Goal: Information Seeking & Learning: Learn about a topic

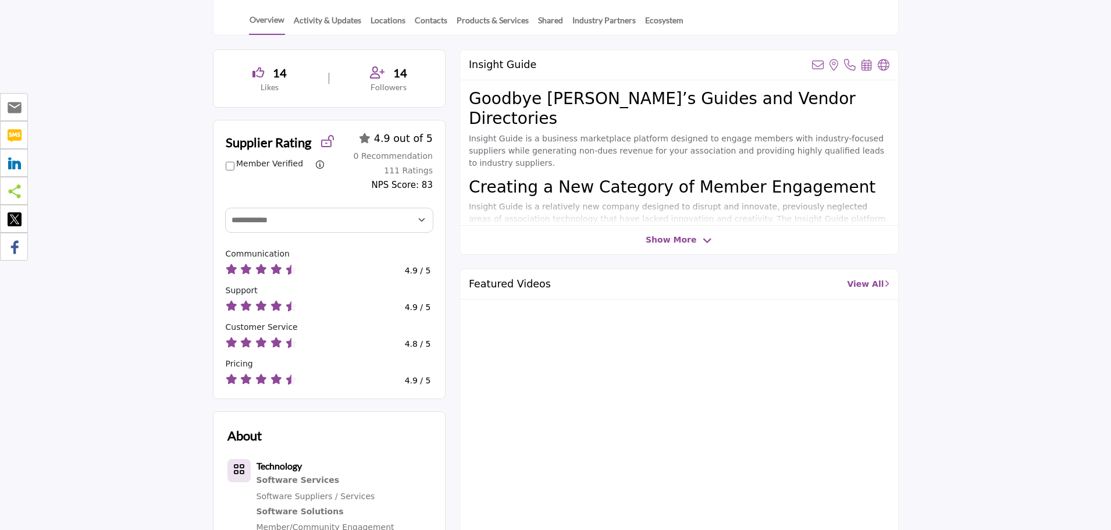
scroll to position [291, 0]
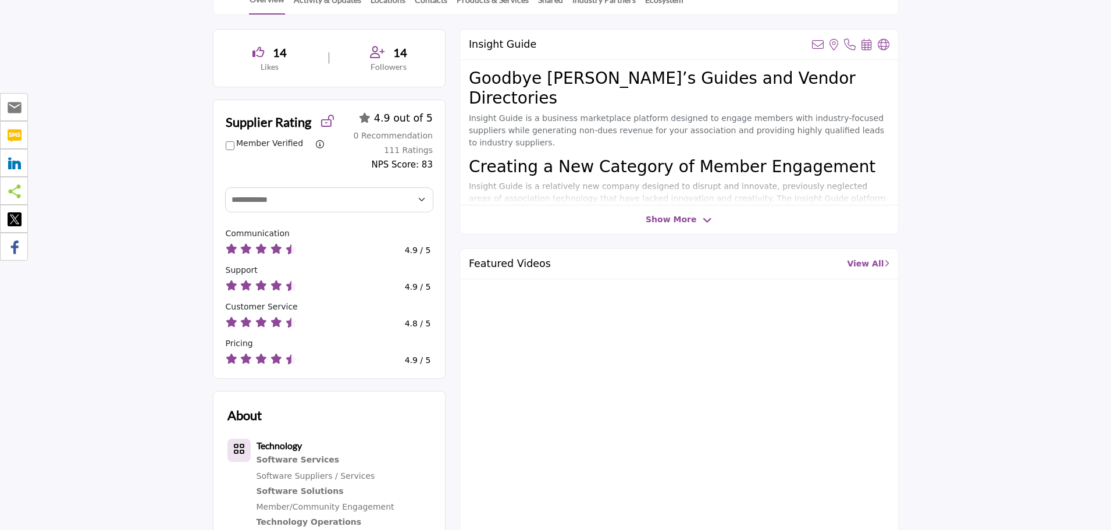
click at [678, 221] on span "Show More" at bounding box center [671, 219] width 51 height 12
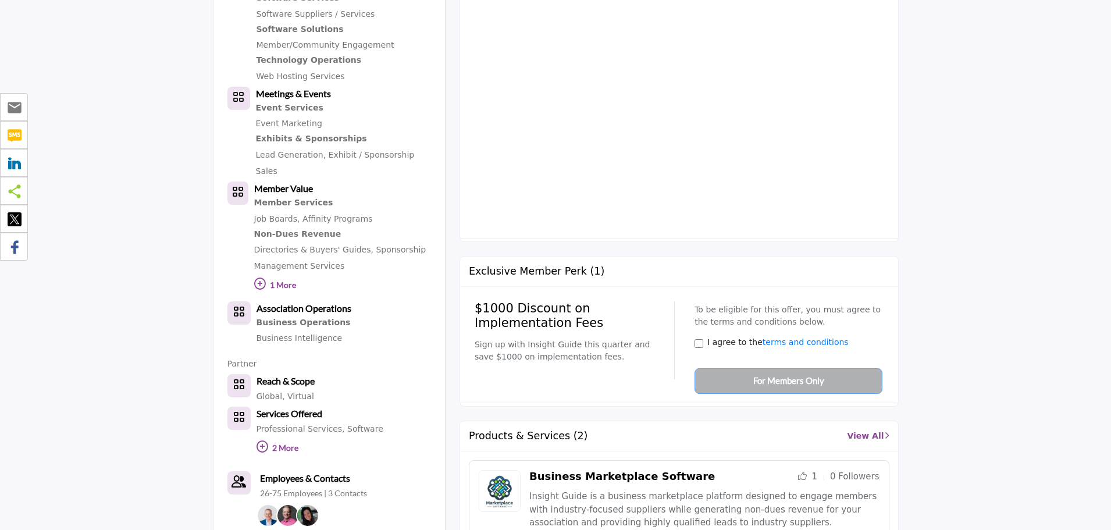
scroll to position [756, 0]
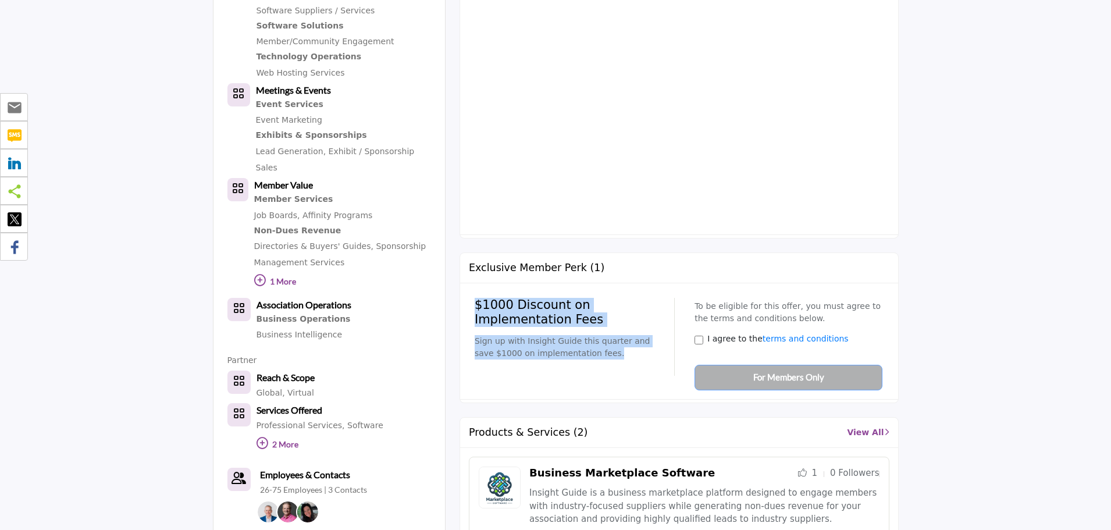
drag, startPoint x: 597, startPoint y: 297, endPoint x: 472, endPoint y: 231, distance: 141.0
click at [472, 283] on div "$1000 Discount on Implementation Fees Sign up with Insight Guide this quarter a…" at bounding box center [679, 341] width 438 height 116
click at [610, 335] on p "Sign up with Insight Guide this quarter and save $1000 on implementation fees." at bounding box center [570, 347] width 191 height 24
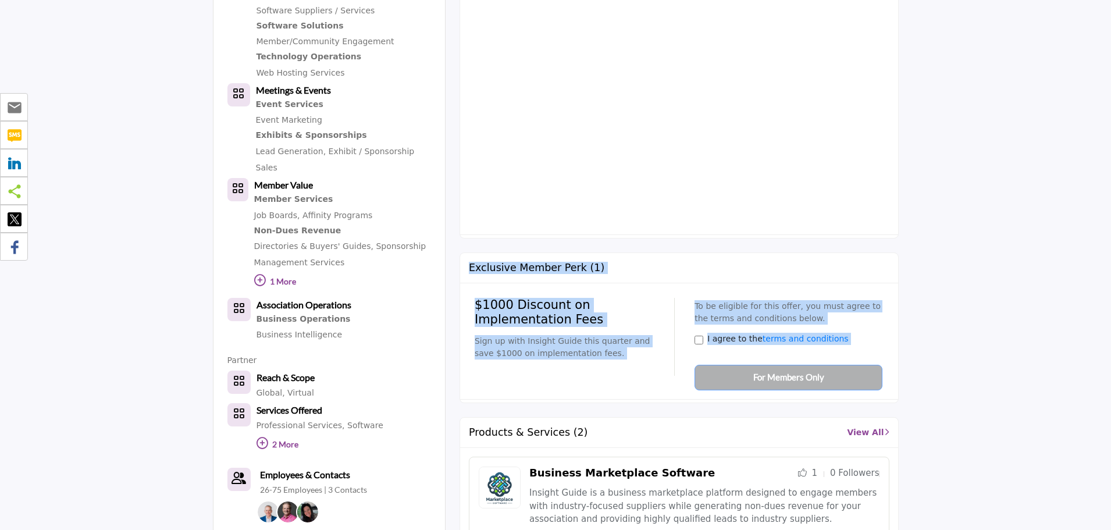
drag, startPoint x: 466, startPoint y: 213, endPoint x: 732, endPoint y: 315, distance: 284.8
click at [890, 326] on div "Exclusive Member Perk (1) $1000 Discount on Implementation Fees Sign up with In…" at bounding box center [678, 327] width 439 height 151
click at [614, 335] on p "Sign up with Insight Guide this quarter and save $1000 on implementation fees." at bounding box center [570, 347] width 191 height 24
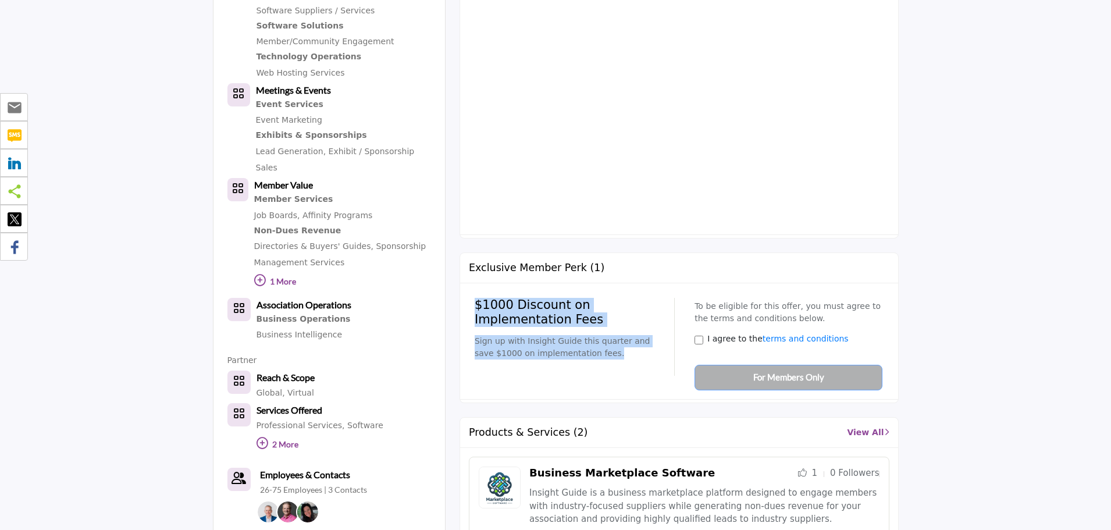
drag, startPoint x: 551, startPoint y: 286, endPoint x: 592, endPoint y: 265, distance: 45.5
click at [473, 292] on div "$1000 Discount on Implementation Fees Sign up with Insight Guide this quarter a…" at bounding box center [679, 341] width 421 height 98
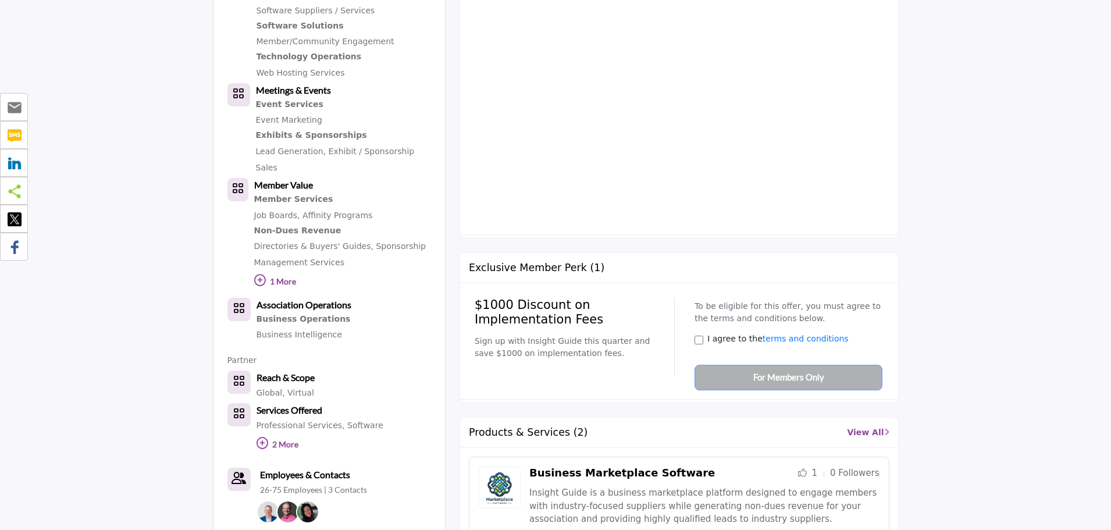
click at [729, 298] on div "To be eligible for this offer, you must agree to the terms and conditions below…" at bounding box center [784, 341] width 196 height 98
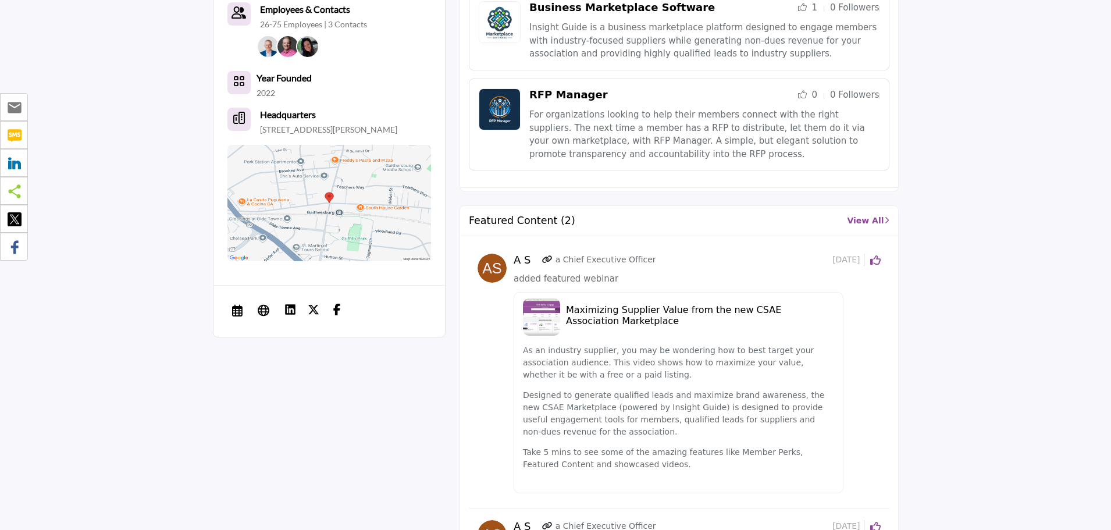
scroll to position [1280, 0]
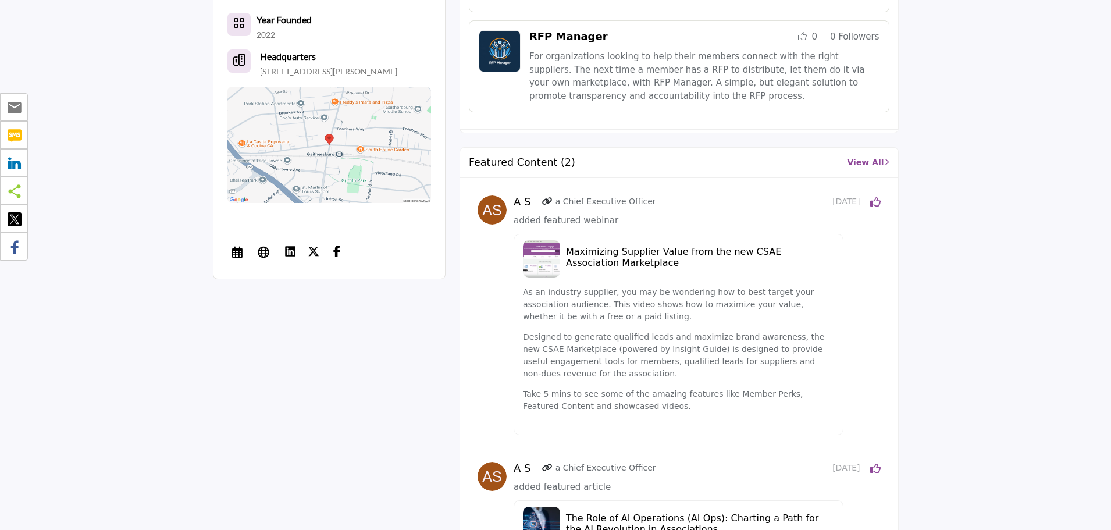
click at [595, 246] on h5 "Maximizing Supplier Value from the new CSAE Association Marketplace" at bounding box center [700, 257] width 268 height 22
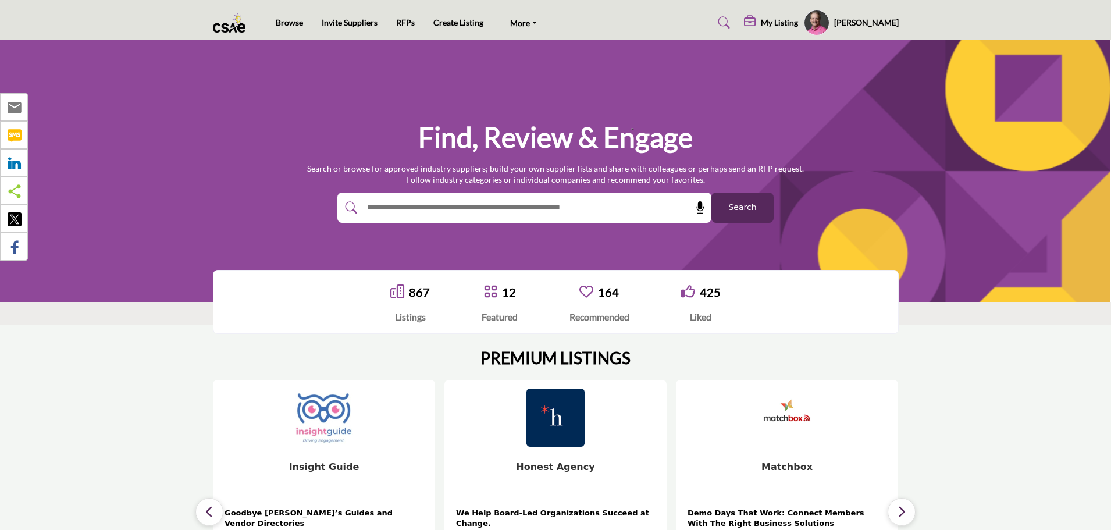
click at [798, 26] on h5 "My Listing" at bounding box center [779, 22] width 37 height 10
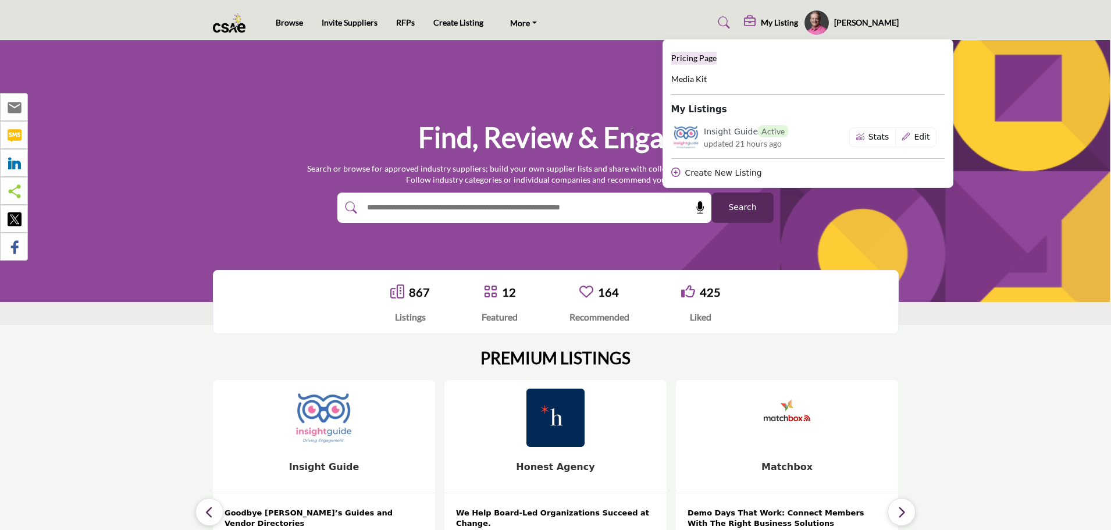
click at [717, 55] on span "Pricing Page" at bounding box center [693, 58] width 45 height 10
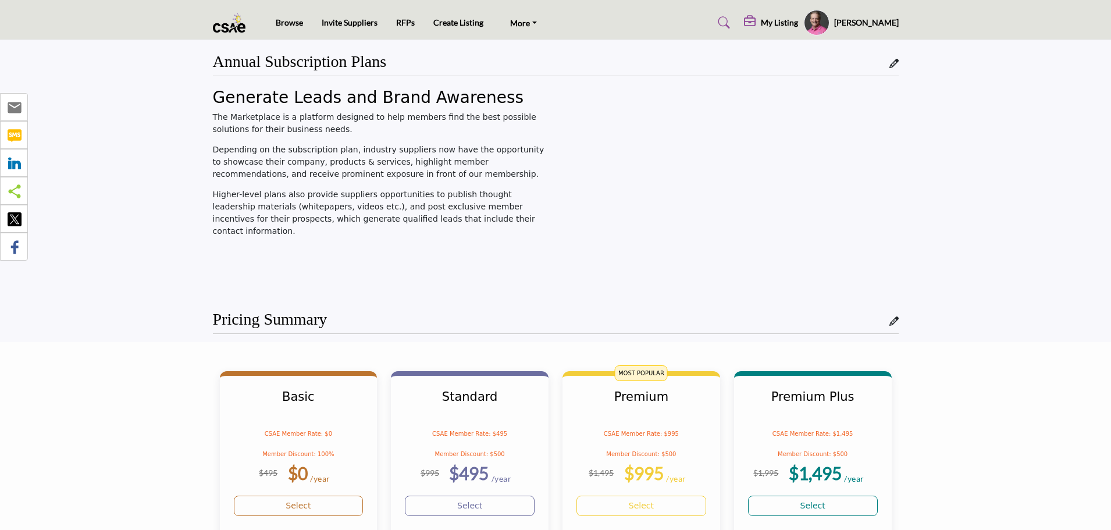
click at [227, 25] on img at bounding box center [232, 22] width 39 height 19
click at [226, 28] on img at bounding box center [232, 22] width 39 height 19
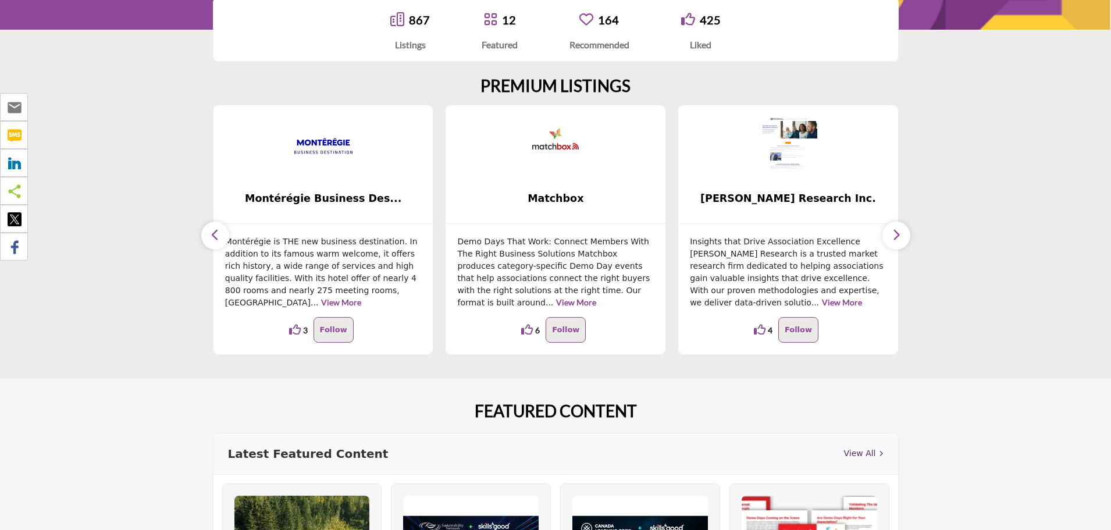
scroll to position [291, 0]
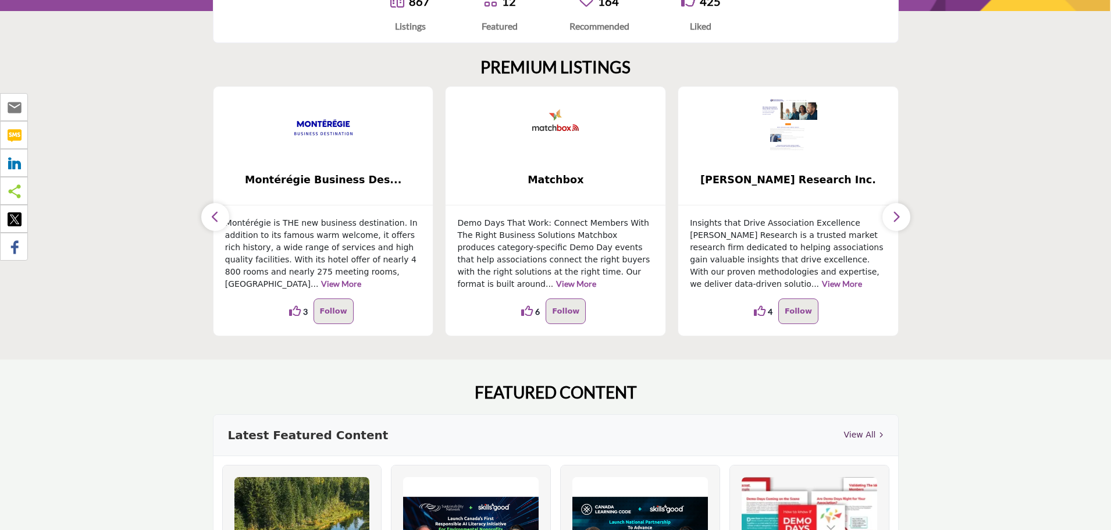
click at [220, 220] on button "button" at bounding box center [215, 217] width 28 height 28
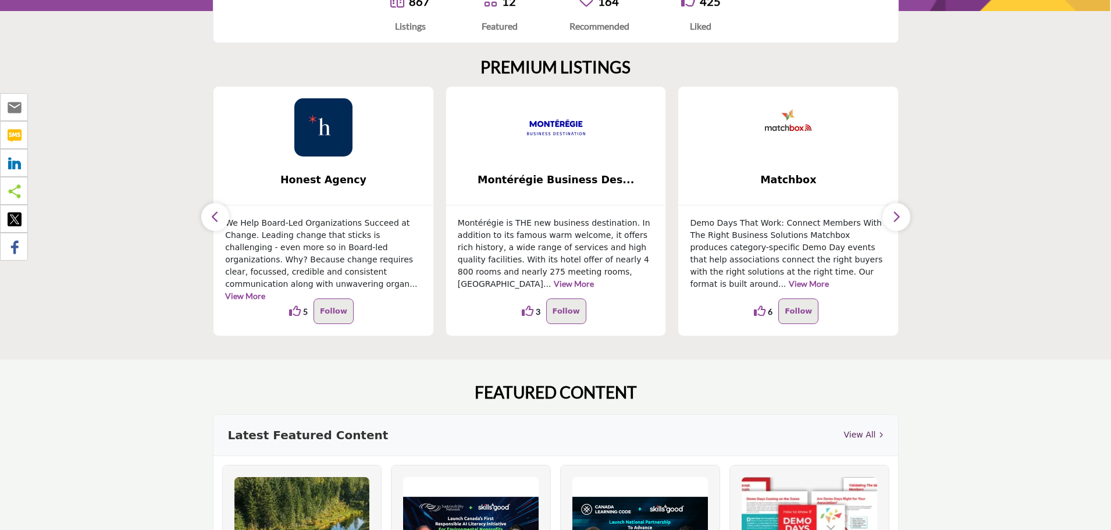
click at [220, 220] on button "button" at bounding box center [215, 217] width 28 height 28
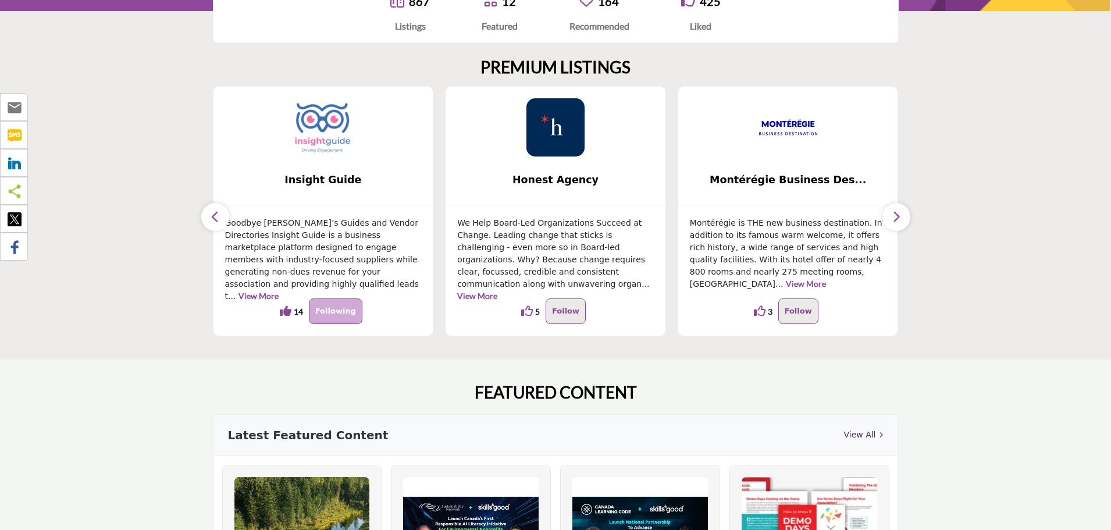
click at [220, 220] on button "button" at bounding box center [215, 217] width 28 height 28
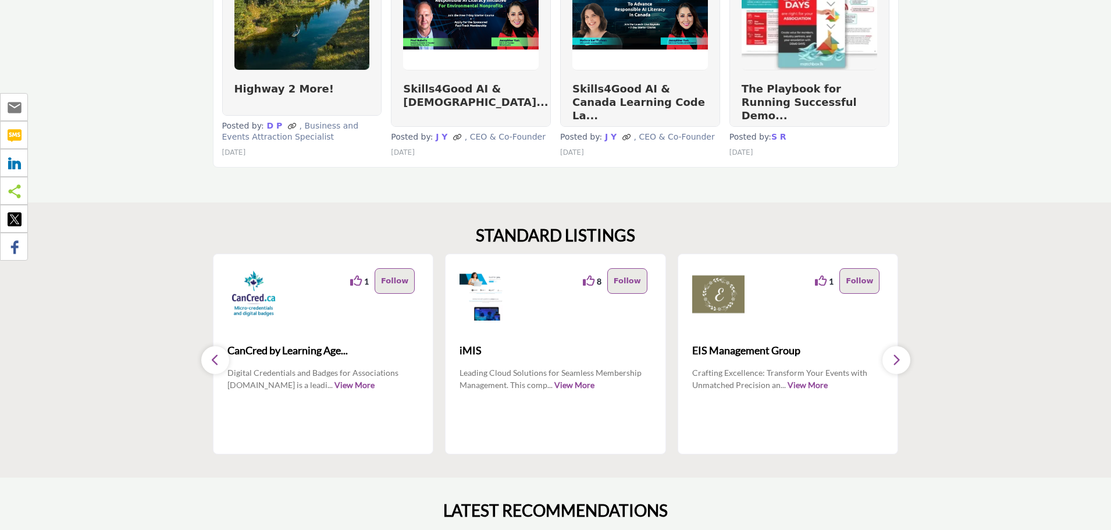
scroll to position [872, 0]
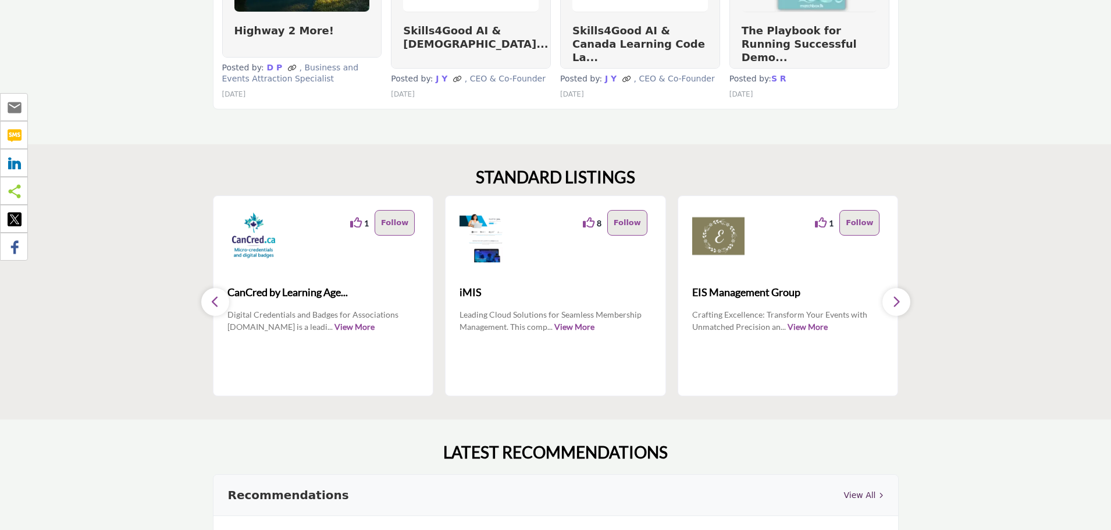
click at [897, 302] on icon "button" at bounding box center [896, 301] width 9 height 15
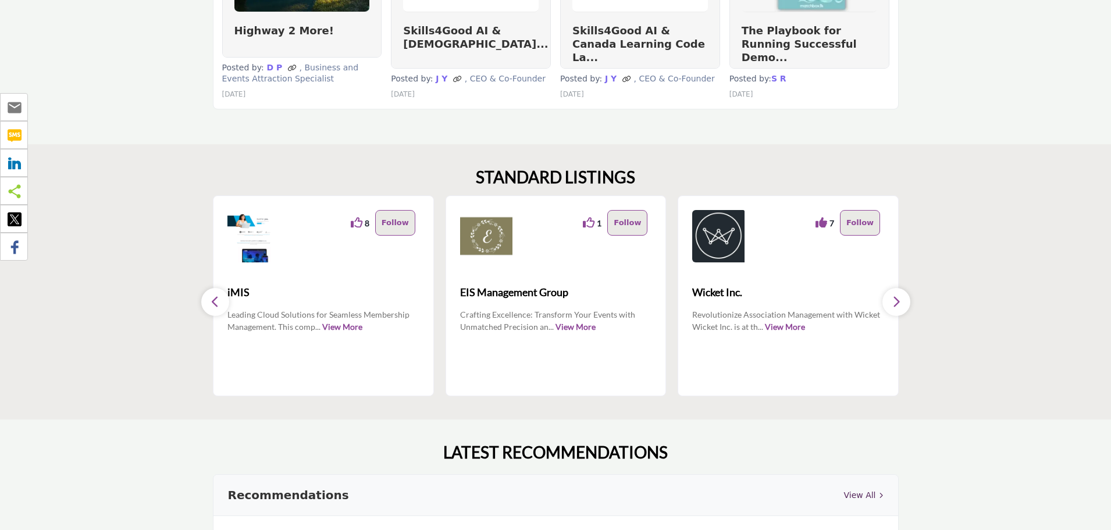
click at [897, 302] on icon "button" at bounding box center [896, 301] width 9 height 15
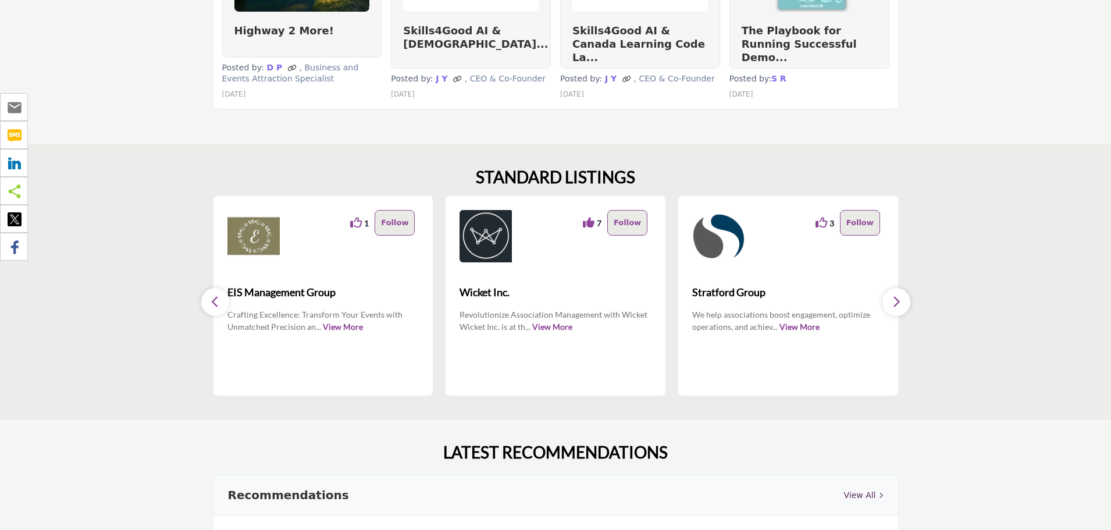
click at [897, 302] on icon "button" at bounding box center [896, 301] width 9 height 15
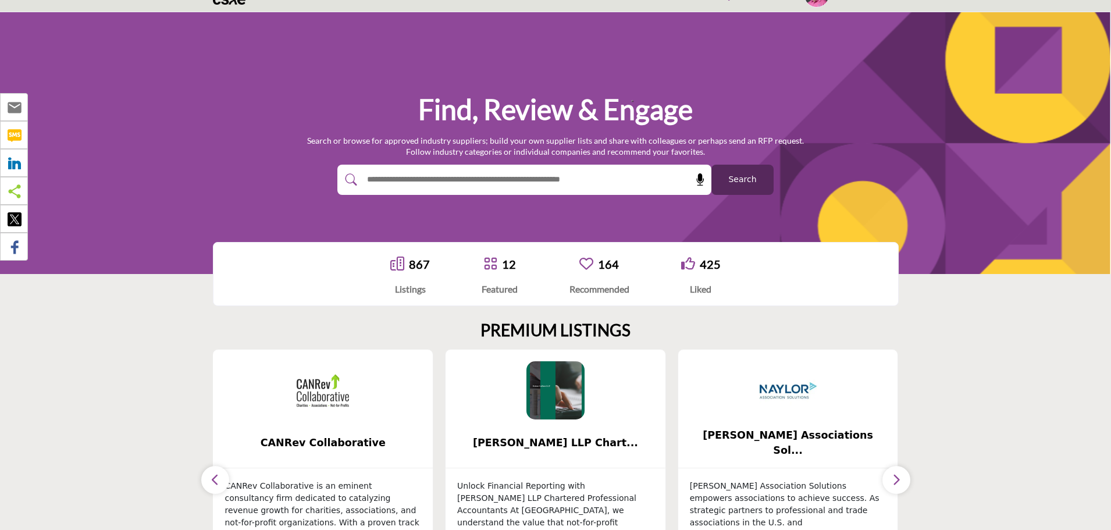
scroll to position [0, 0]
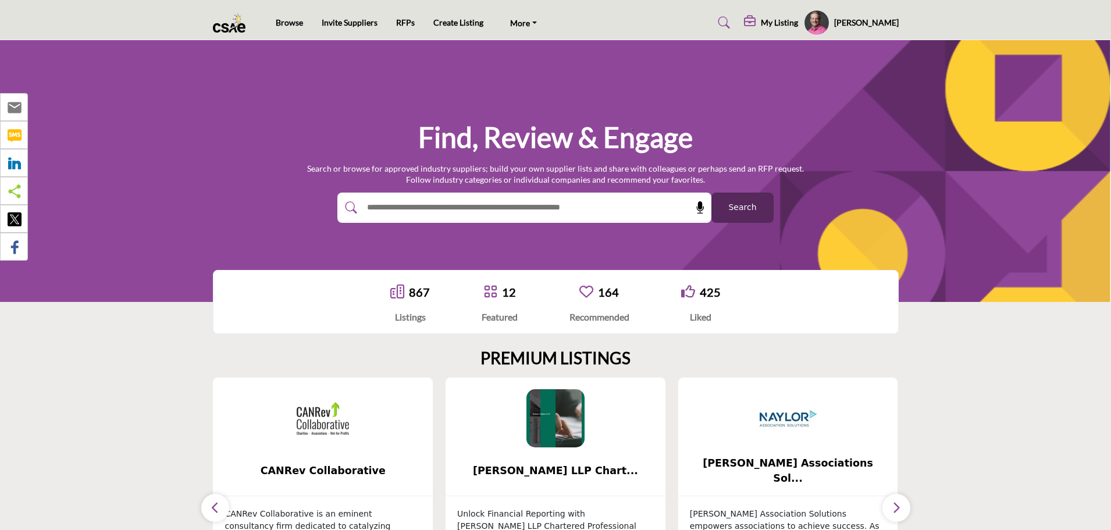
click at [742, 209] on span "Search" at bounding box center [742, 207] width 28 height 12
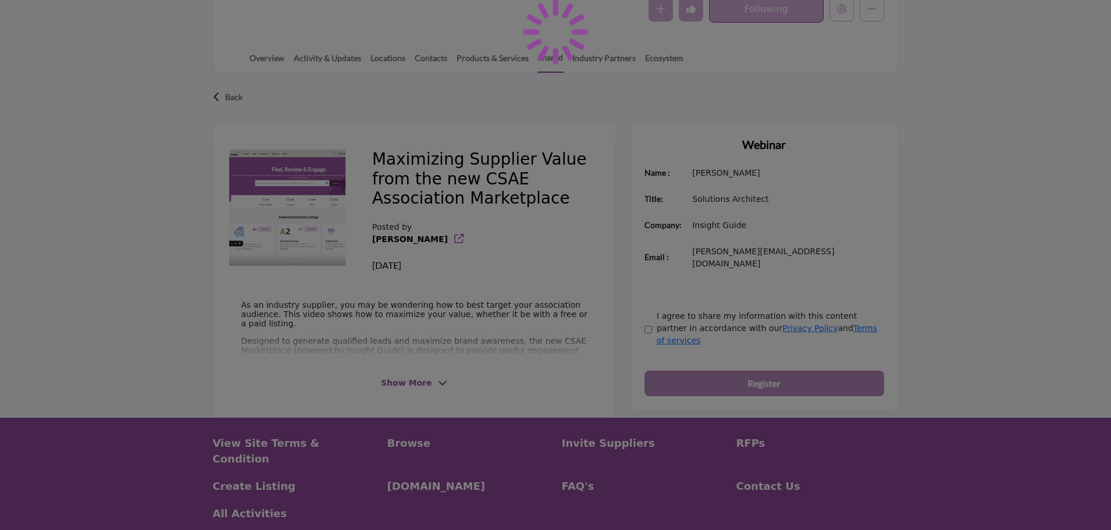
scroll to position [233, 0]
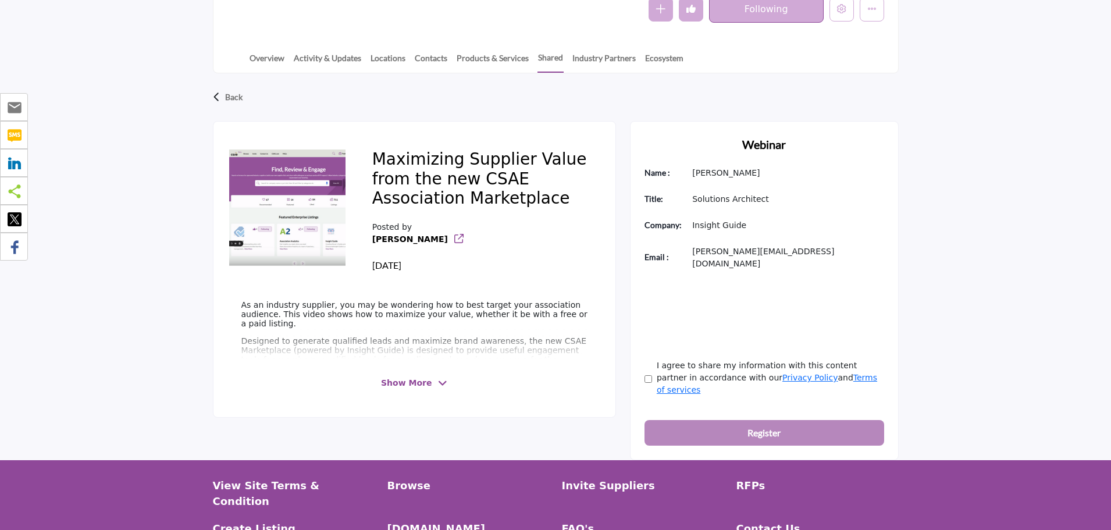
click at [414, 383] on span "Show More" at bounding box center [406, 383] width 51 height 12
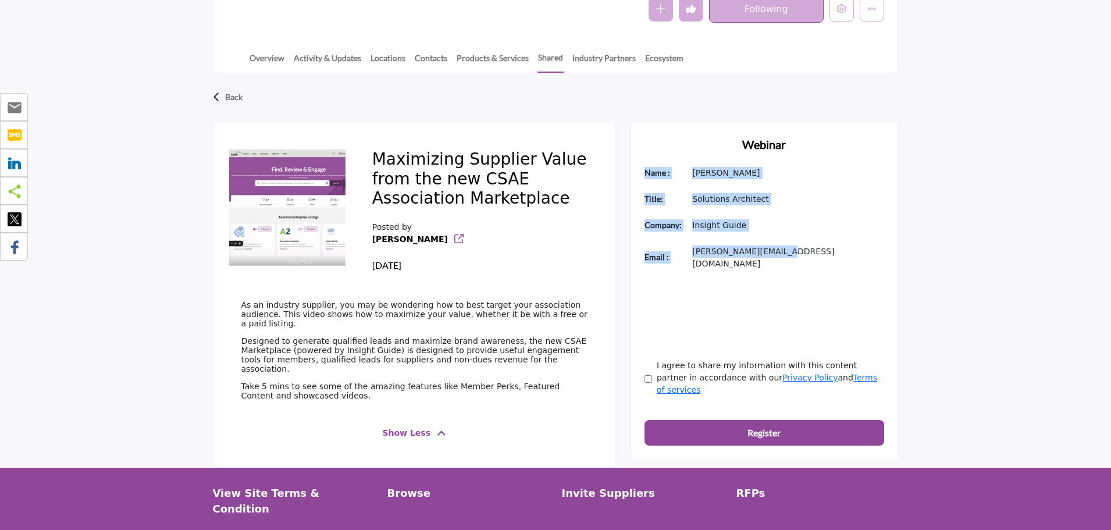
drag, startPoint x: 776, startPoint y: 255, endPoint x: 640, endPoint y: 179, distance: 155.7
click at [640, 179] on div "Webinar Name : Jeff Baker Title: Solutions Architect Company: and" at bounding box center [764, 290] width 269 height 339
click at [641, 179] on div "Webinar Name : Jeff Baker Title: Solutions Architect Company: and" at bounding box center [764, 290] width 269 height 339
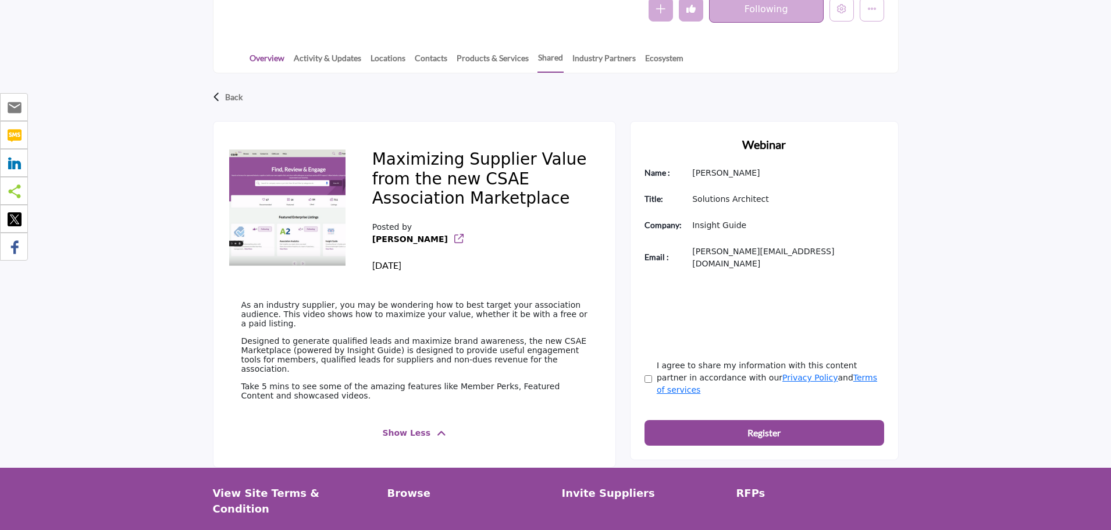
click at [265, 58] on link "Overview" at bounding box center [267, 62] width 36 height 20
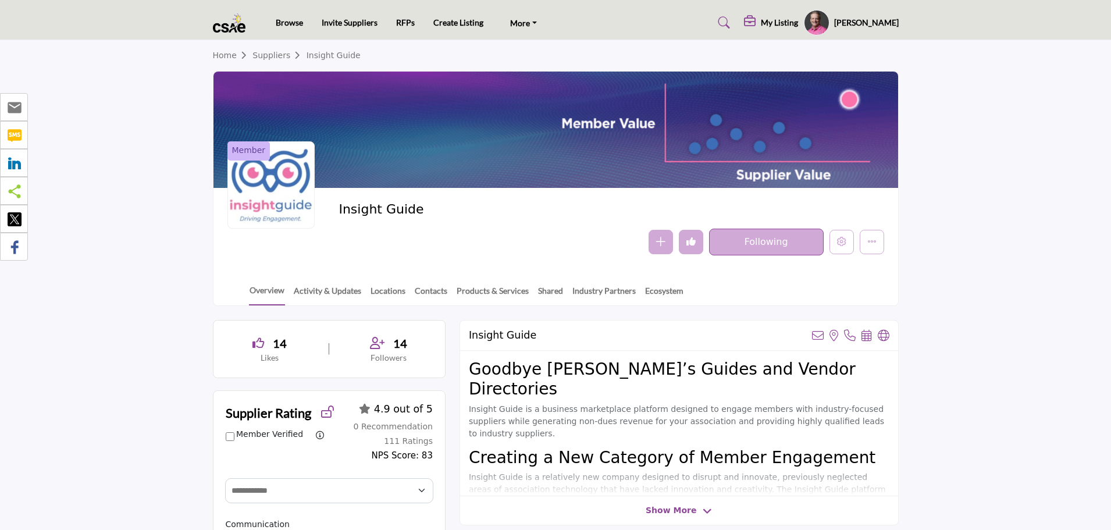
click at [696, 243] on button "Undo like" at bounding box center [691, 242] width 24 height 24
click at [695, 243] on icon "Like" at bounding box center [690, 241] width 9 height 9
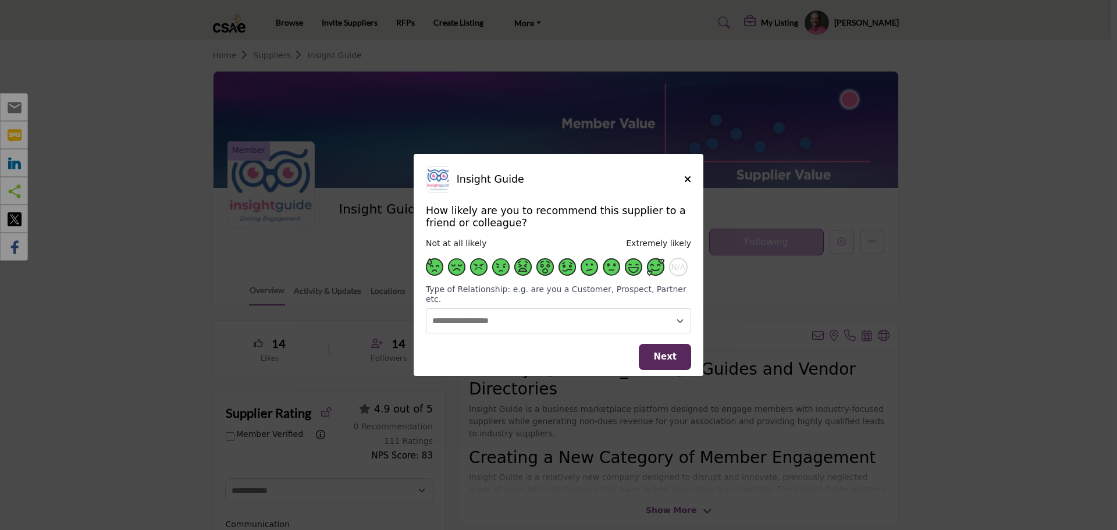
click at [654, 275] on span "Supplier Rating and Recommendation Modal for Insight Guide" at bounding box center [655, 266] width 17 height 17
click at [678, 317] on select "**********" at bounding box center [558, 320] width 265 height 25
select select "**********"
click at [426, 308] on select "**********" at bounding box center [558, 320] width 265 height 25
click at [679, 357] on button "Next" at bounding box center [665, 357] width 52 height 26
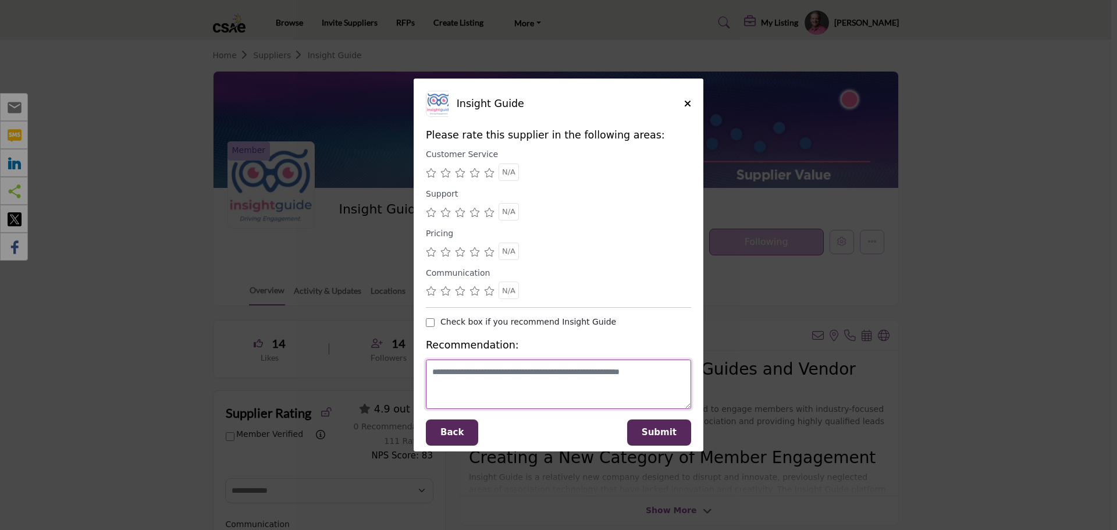
click at [555, 383] on textarea "Supplier Rating and Recommendation Modal for Insight Guide" at bounding box center [558, 383] width 265 height 49
click at [488, 172] on icon "Supplier Rating and Recommendation Modal for Insight Guide" at bounding box center [489, 172] width 10 height 9
click at [488, 212] on icon "Supplier Rating and Recommendation Modal for Insight Guide" at bounding box center [489, 212] width 10 height 9
click at [453, 435] on span "Back" at bounding box center [451, 432] width 23 height 10
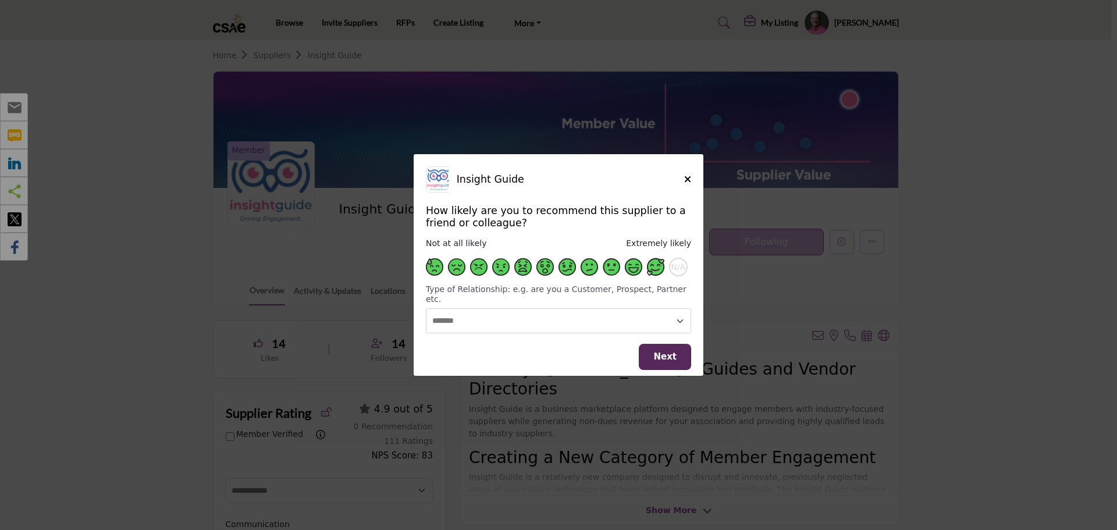
click at [539, 273] on span "Supplier Rating and Recommendation Modal for Insight Guide" at bounding box center [544, 266] width 17 height 17
click at [665, 351] on span "Next" at bounding box center [664, 356] width 23 height 10
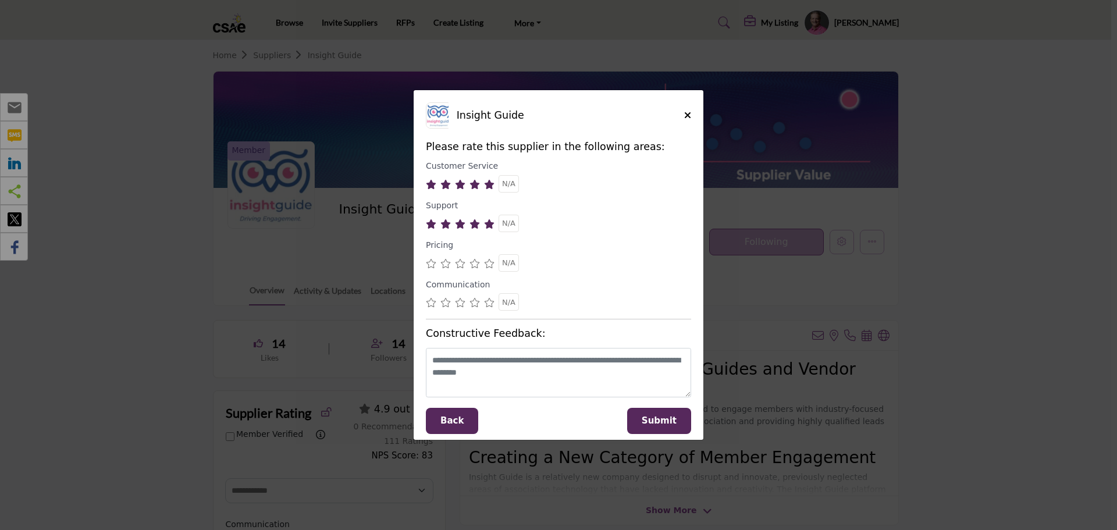
click at [432, 187] on icon "Supplier Rating and Recommendation Modal for Insight Guide" at bounding box center [431, 184] width 10 height 9
click at [444, 227] on icon "Supplier Rating and Recommendation Modal for Insight Guide" at bounding box center [445, 223] width 10 height 9
click at [443, 266] on icon "Supplier Rating and Recommendation Modal for Insight Guide" at bounding box center [445, 263] width 10 height 9
click at [426, 303] on icon "Supplier Rating and Recommendation Modal for Insight Guide" at bounding box center [431, 302] width 10 height 9
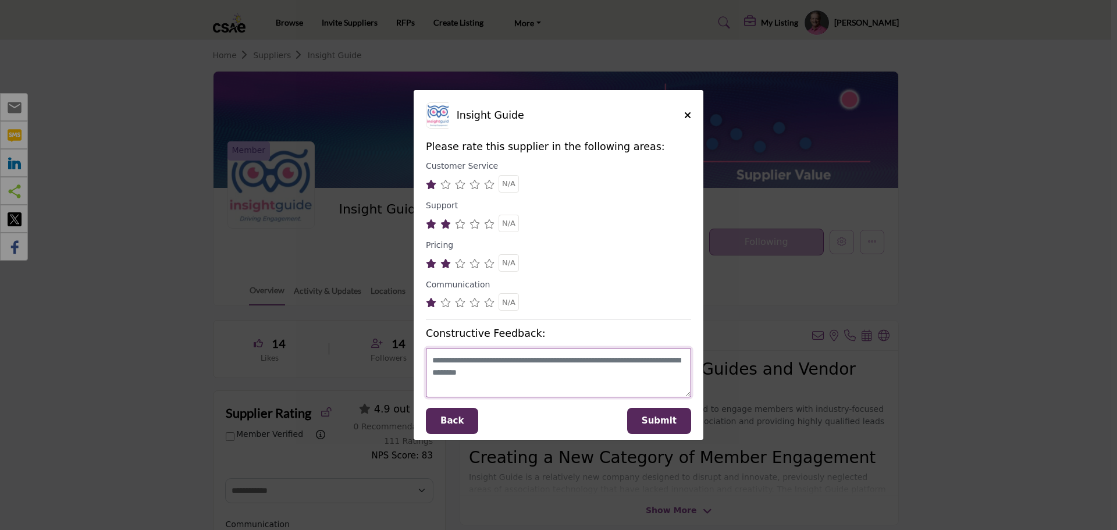
click at [550, 377] on textarea "Supplier Rating and Recommendation Modal for Insight Guide" at bounding box center [558, 372] width 265 height 49
click at [688, 117] on icon "Close" at bounding box center [687, 115] width 7 height 9
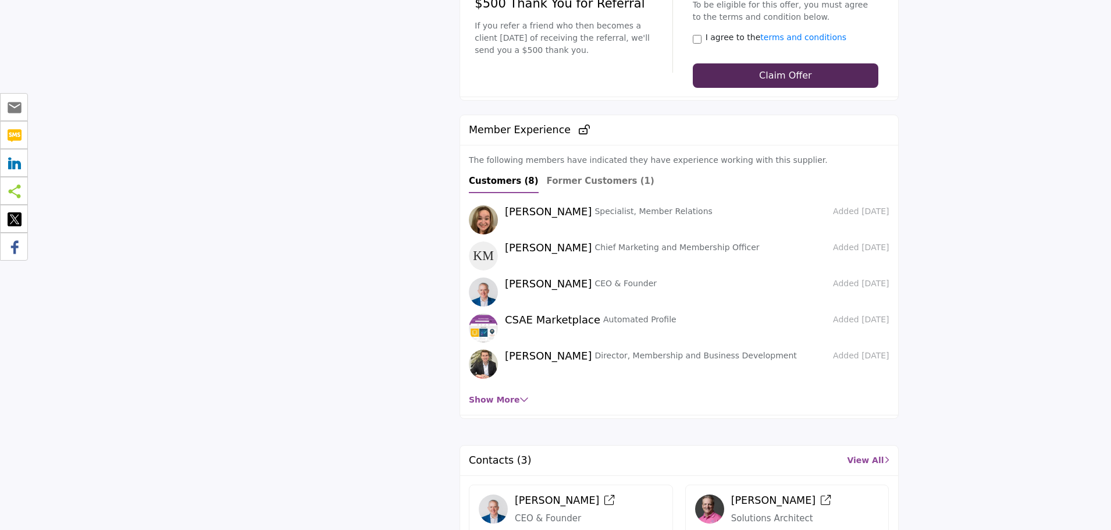
scroll to position [2385, 0]
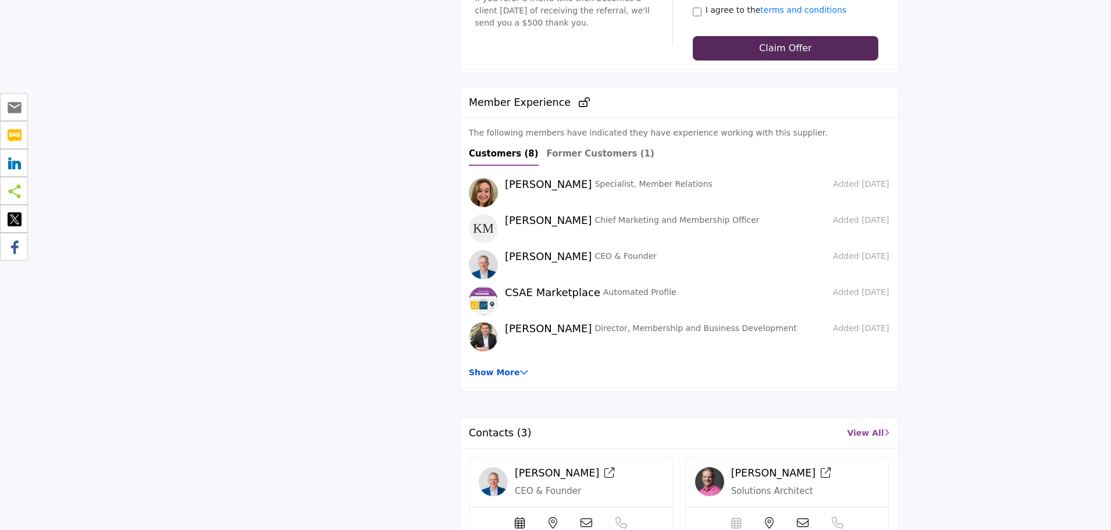
click at [482, 368] on link "Show More" at bounding box center [499, 372] width 60 height 9
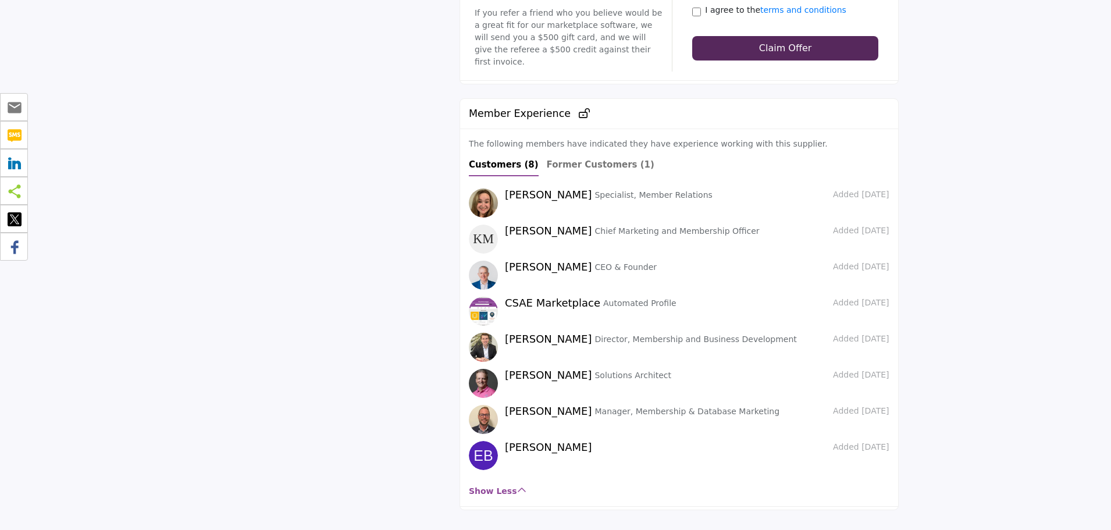
scroll to position [2443, 0]
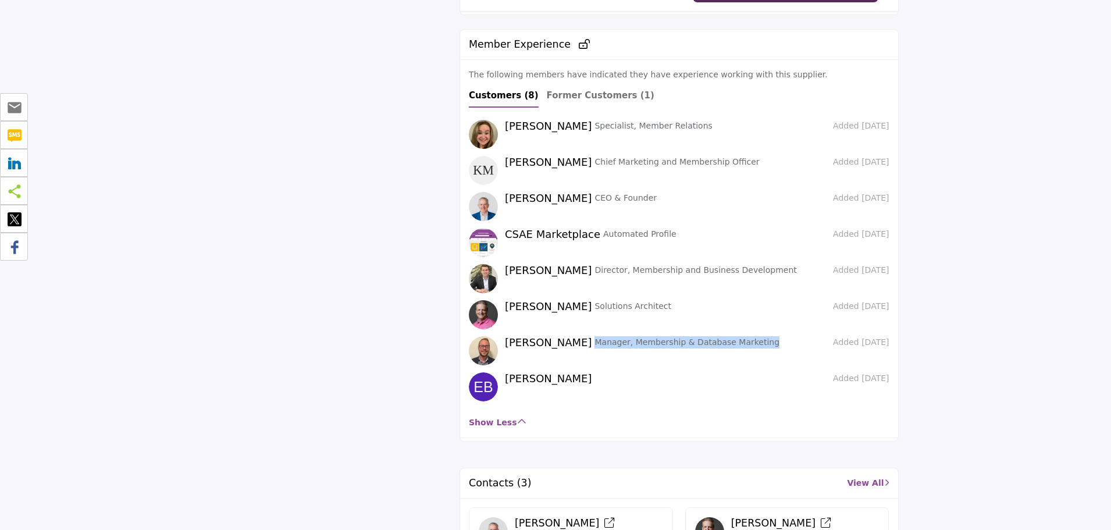
drag, startPoint x: 571, startPoint y: 333, endPoint x: 747, endPoint y: 336, distance: 176.8
click at [747, 336] on div "Steven Taylor Manager, Membership & Database Marketing" at bounding box center [663, 342] width 316 height 13
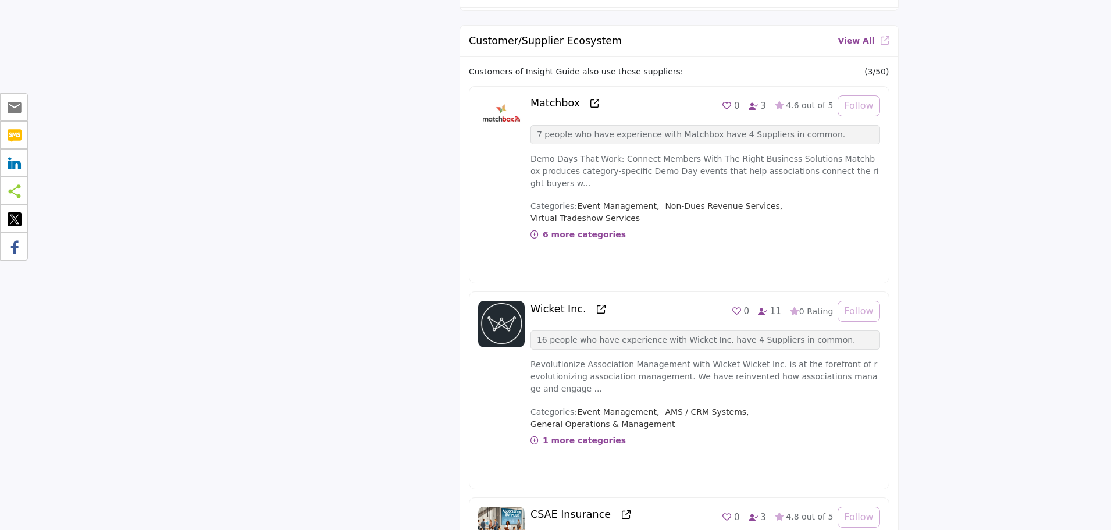
scroll to position [3130, 0]
drag, startPoint x: 542, startPoint y: 124, endPoint x: 815, endPoint y: 133, distance: 273.5
click at [815, 133] on div "7 people who have experience with Matchbox have 4 Suppliers in common." at bounding box center [705, 135] width 350 height 19
click at [797, 219] on div "Categories: Event Management, Non-Dues Revenue Services, Virtual Tradeshow Serv…" at bounding box center [705, 233] width 350 height 65
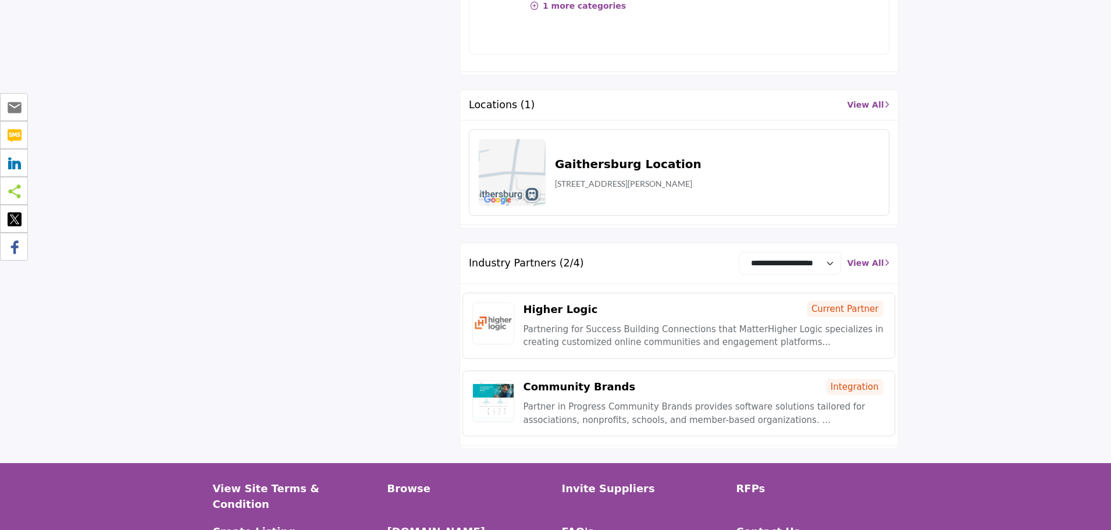
scroll to position [3770, 0]
drag, startPoint x: 590, startPoint y: 227, endPoint x: 514, endPoint y: 227, distance: 76.2
click at [514, 293] on div "Higher Logic Current Partner Partnering for Success Building Connections that M…" at bounding box center [678, 326] width 433 height 66
click at [616, 303] on div "Higher Logic Current Partner" at bounding box center [704, 309] width 362 height 13
click at [703, 303] on div "Higher Logic Current Partner" at bounding box center [704, 309] width 362 height 13
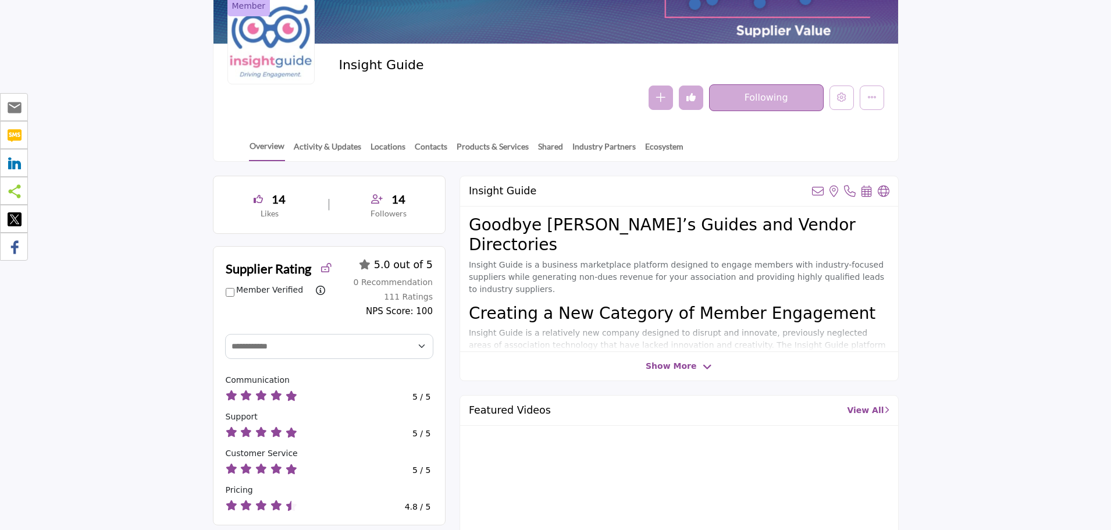
scroll to position [0, 0]
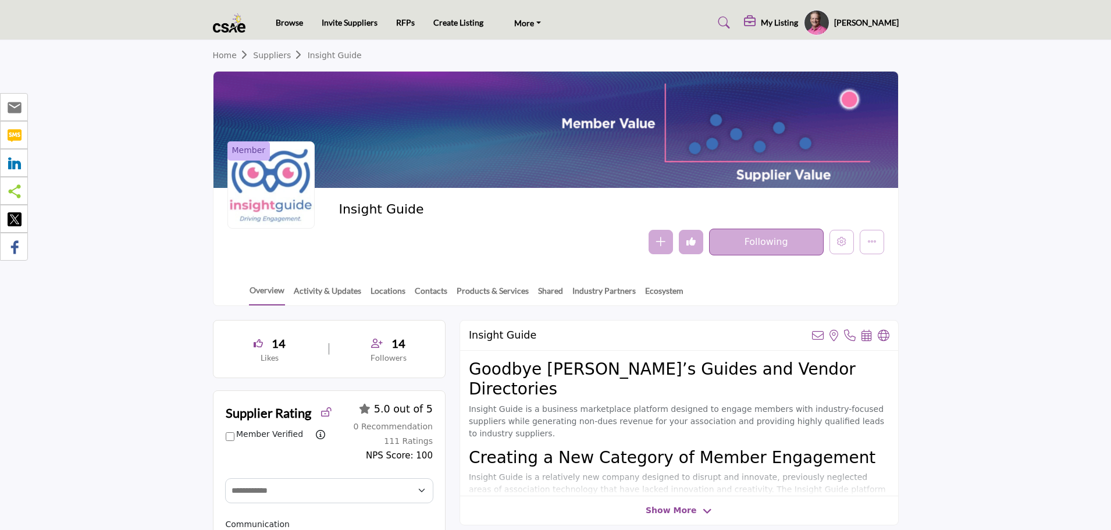
click at [795, 23] on h5 "My Listing" at bounding box center [779, 22] width 37 height 10
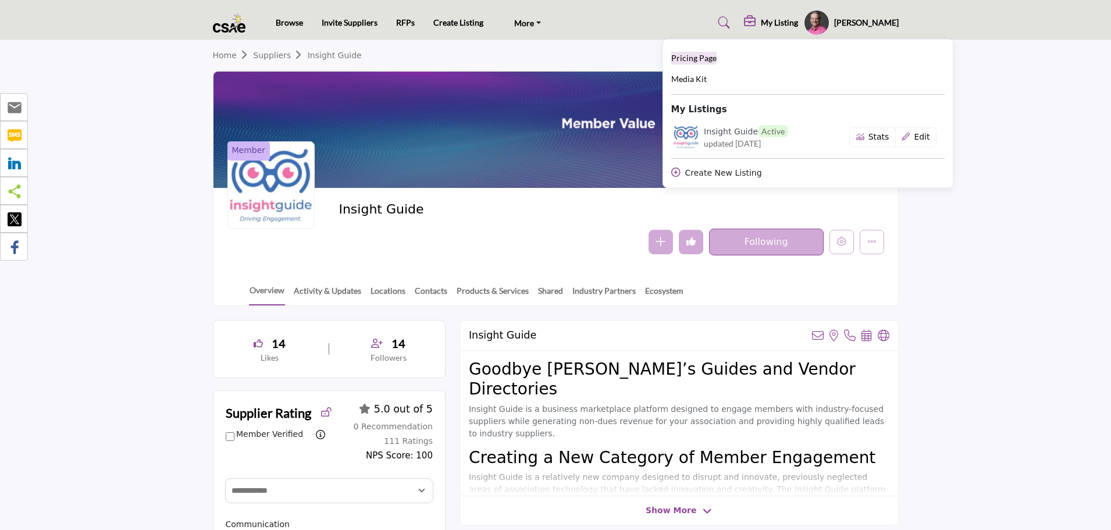
click at [706, 56] on span "Pricing Page" at bounding box center [693, 58] width 45 height 10
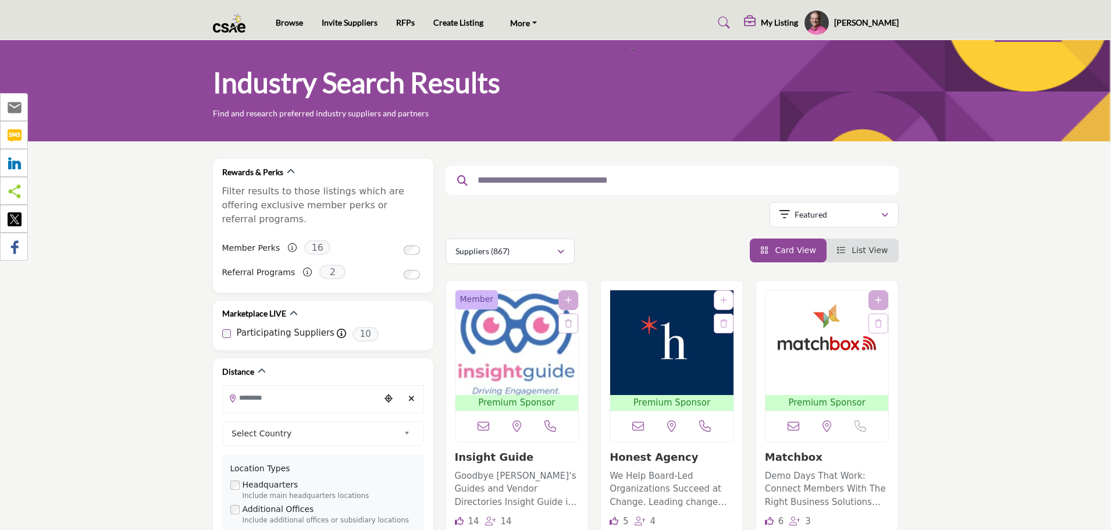
click at [615, 182] on input "text" at bounding box center [668, 180] width 392 height 15
click at [557, 254] on icon "button" at bounding box center [560, 252] width 7 height 8
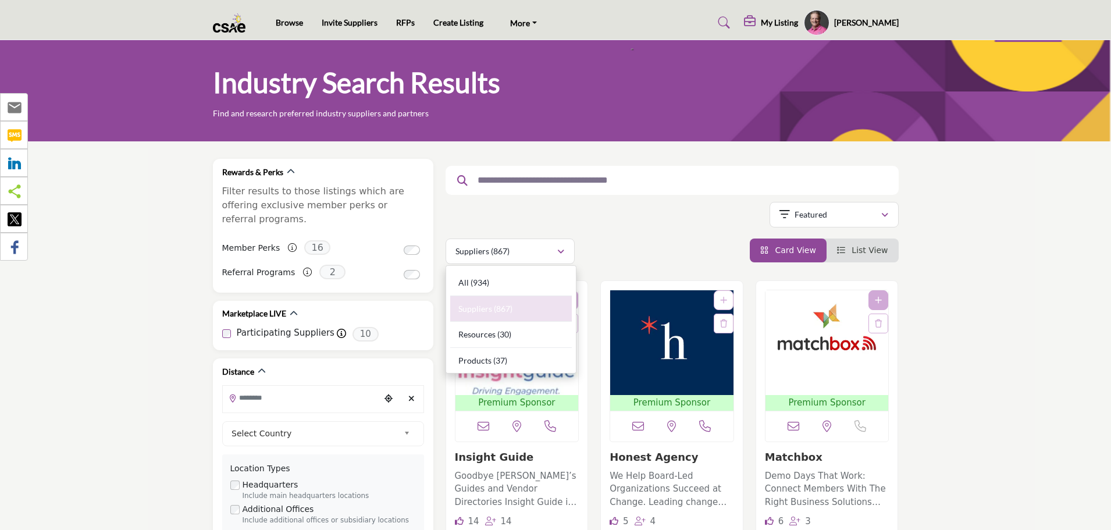
click at [640, 241] on div "Suppliers (867) All (934) Suppliers (867) Resources (30) Products (37)" at bounding box center [672, 251] width 453 height 26
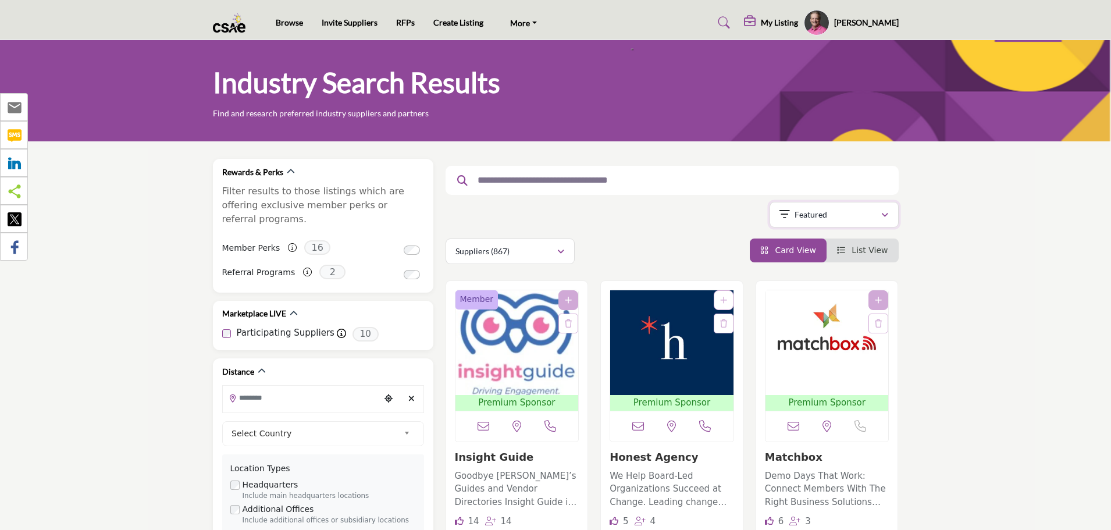
click at [803, 222] on button "Featured" at bounding box center [833, 215] width 129 height 26
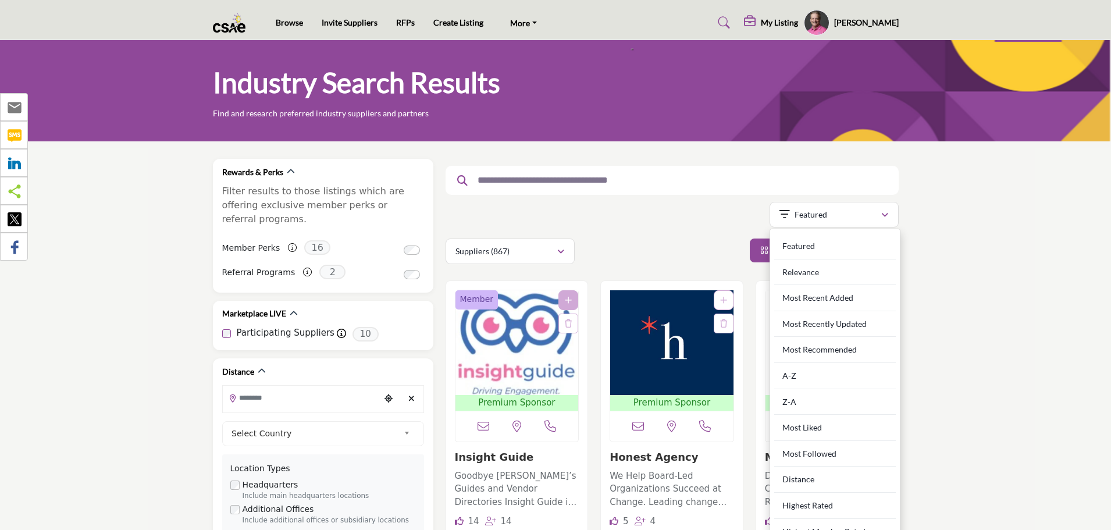
click at [702, 231] on div "Searched Term Searched Results 21" at bounding box center [672, 211] width 453 height 105
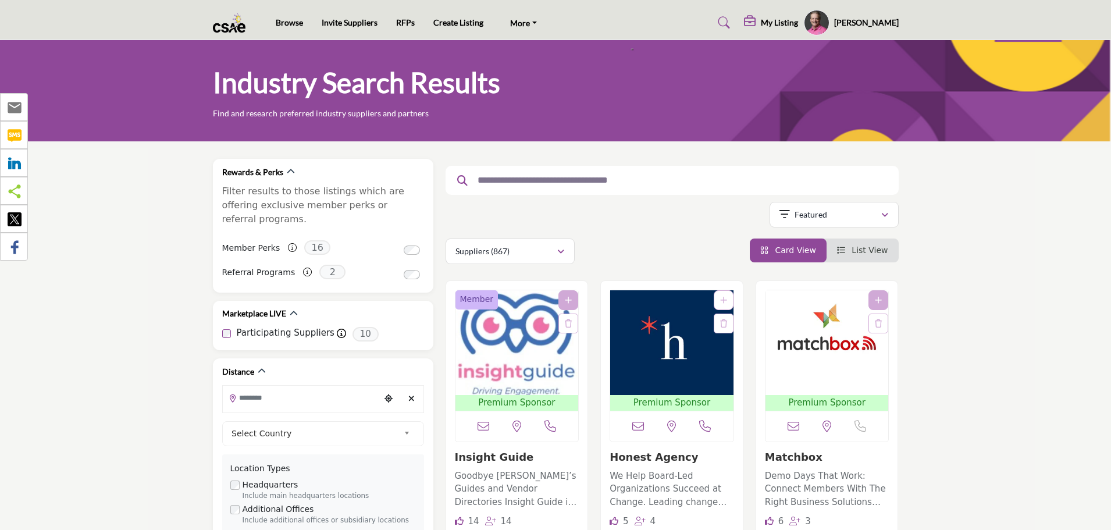
click at [857, 253] on span "List View" at bounding box center [869, 249] width 36 height 9
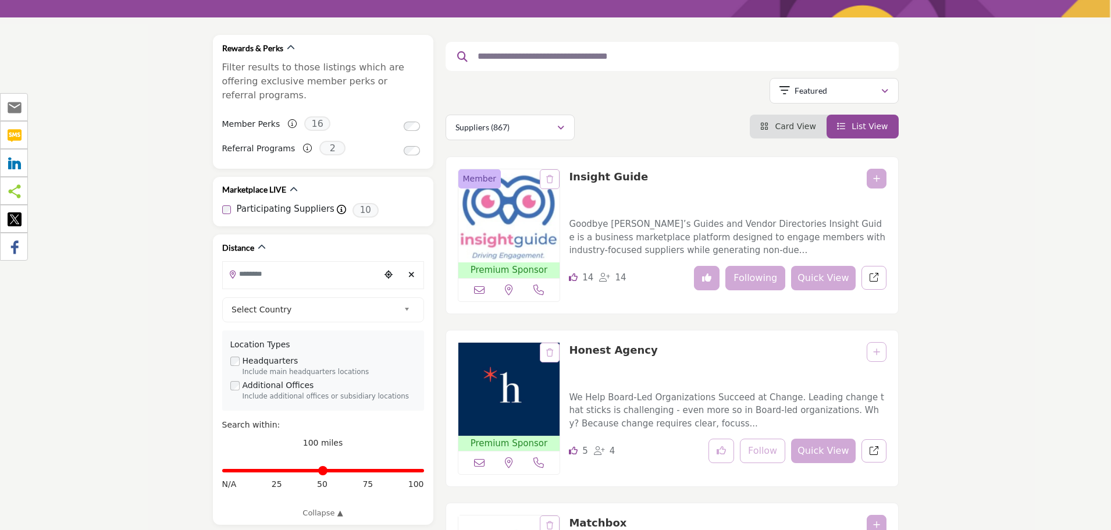
scroll to position [116, 0]
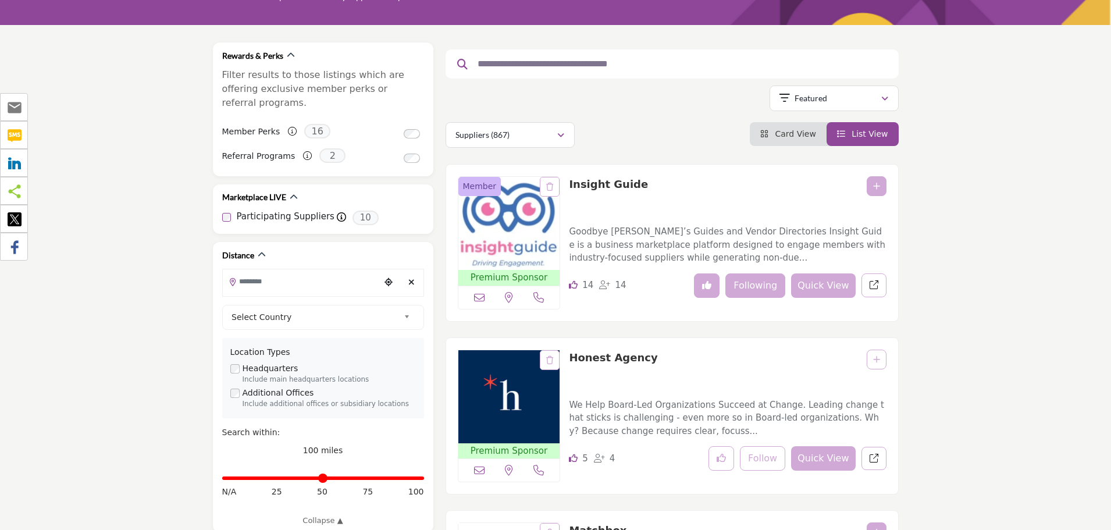
click at [793, 134] on span "Card View" at bounding box center [795, 133] width 41 height 9
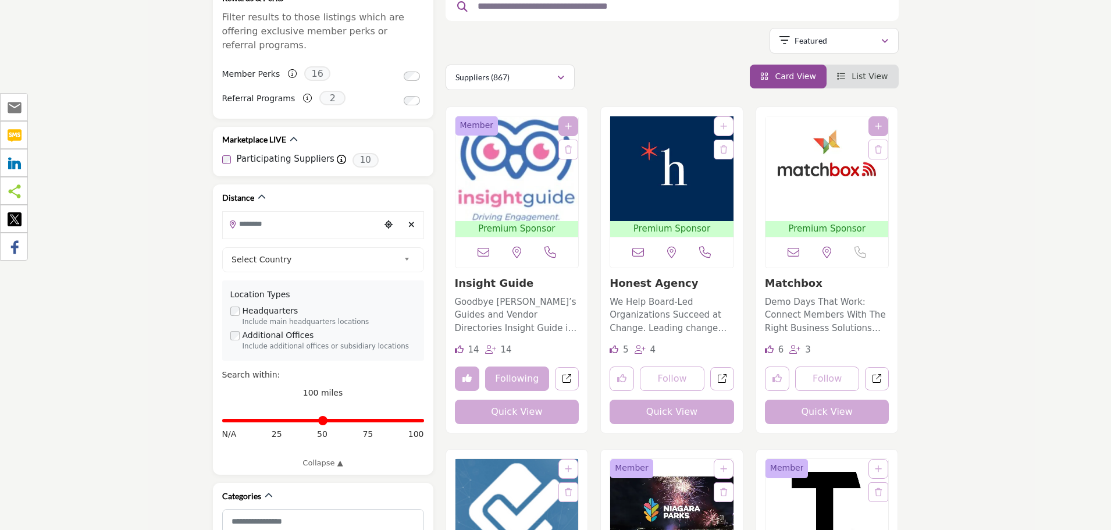
scroll to position [174, 0]
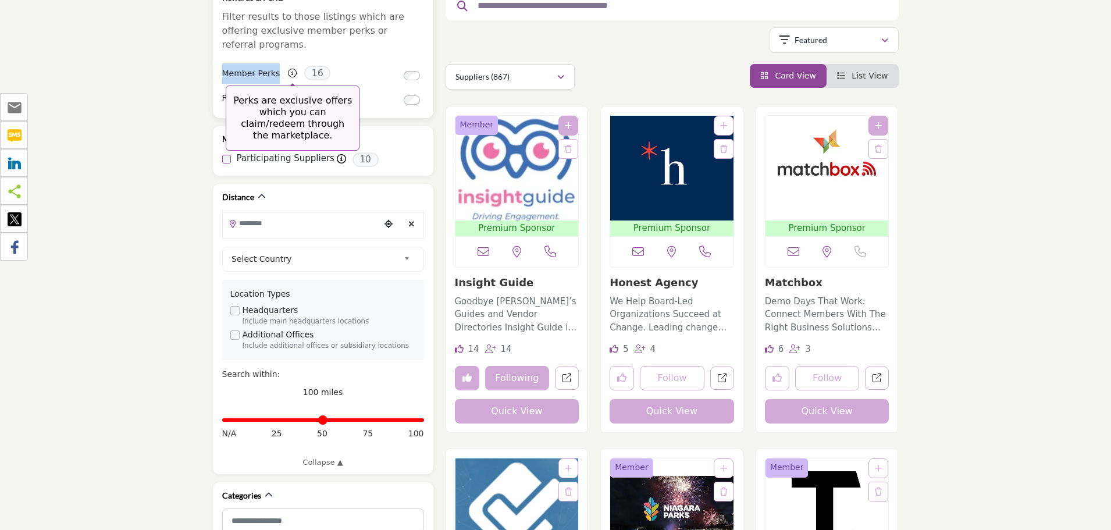
drag, startPoint x: 225, startPoint y: 59, endPoint x: 287, endPoint y: 62, distance: 62.3
click at [287, 63] on div "Member Perks Perks are exclusive offers which you can claim/redeem through the …" at bounding box center [276, 73] width 109 height 20
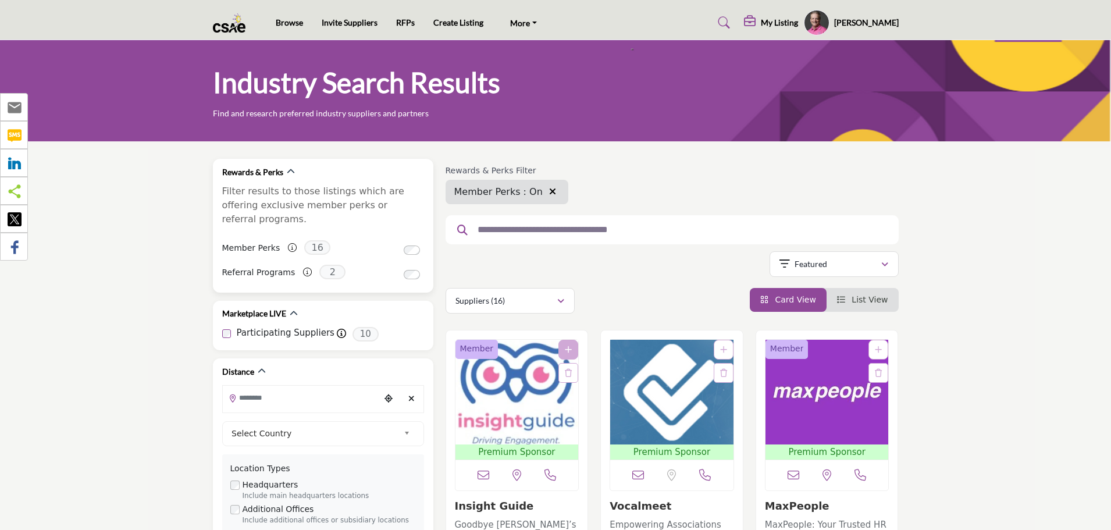
click at [227, 201] on p "Filter results to those listings which are offering exclusive member perks or r…" at bounding box center [323, 205] width 202 height 42
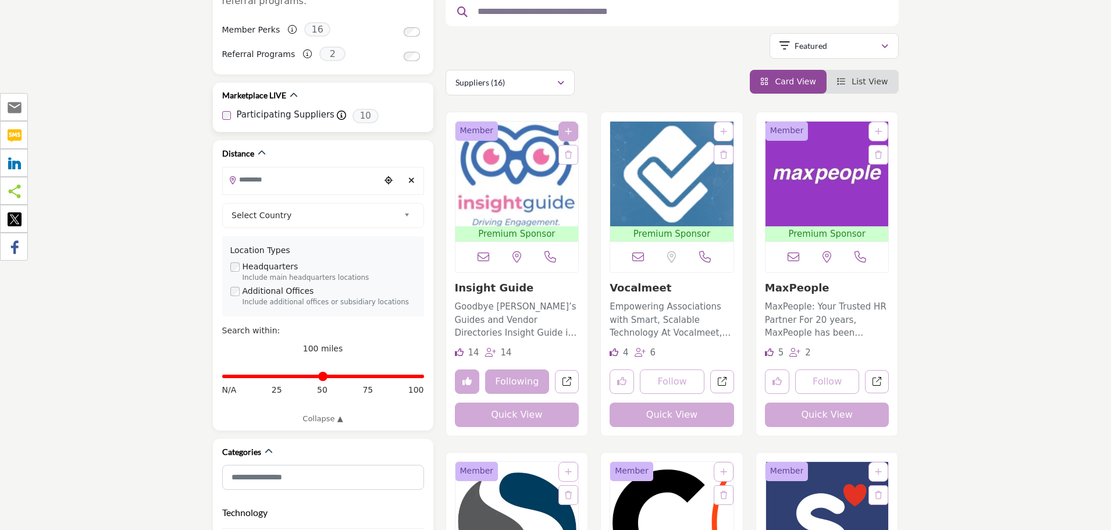
scroll to position [233, 0]
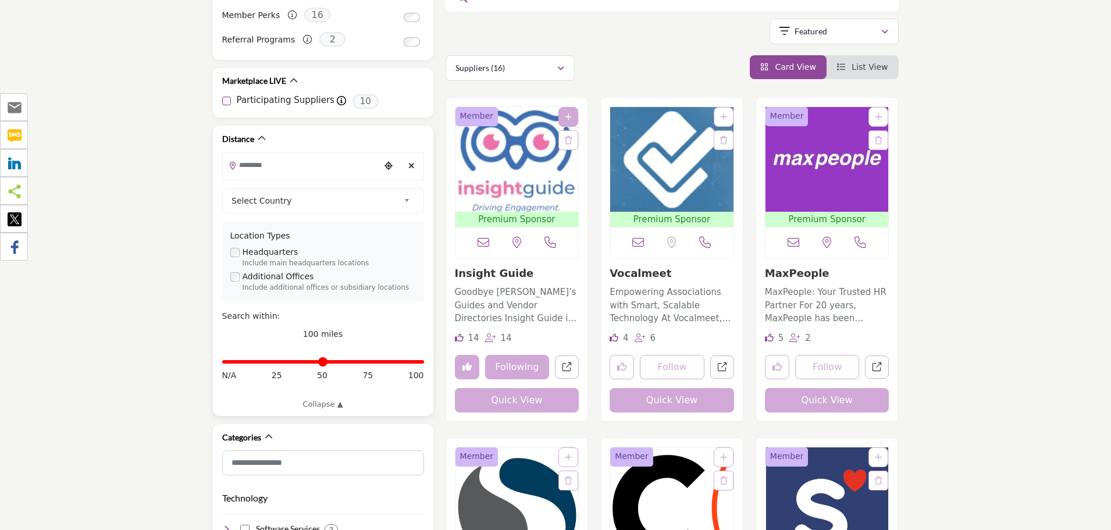
click at [280, 158] on input "Search Location" at bounding box center [301, 165] width 157 height 23
click at [293, 133] on div "Distance" at bounding box center [323, 139] width 202 height 12
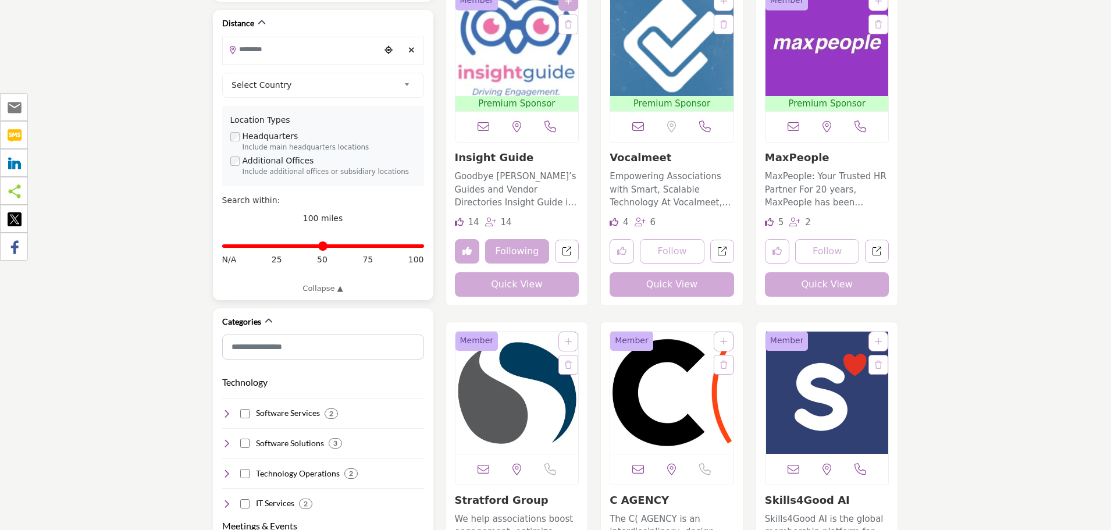
scroll to position [349, 0]
drag, startPoint x: 418, startPoint y: 234, endPoint x: 398, endPoint y: 234, distance: 19.8
type input "**"
click at [398, 244] on input "Distance in miles" at bounding box center [323, 245] width 202 height 2
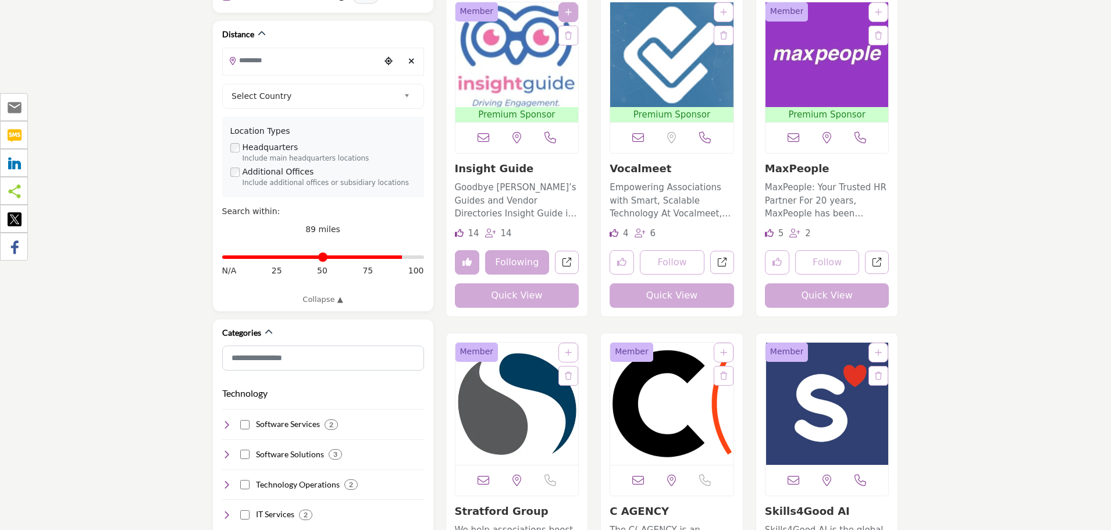
scroll to position [349, 0]
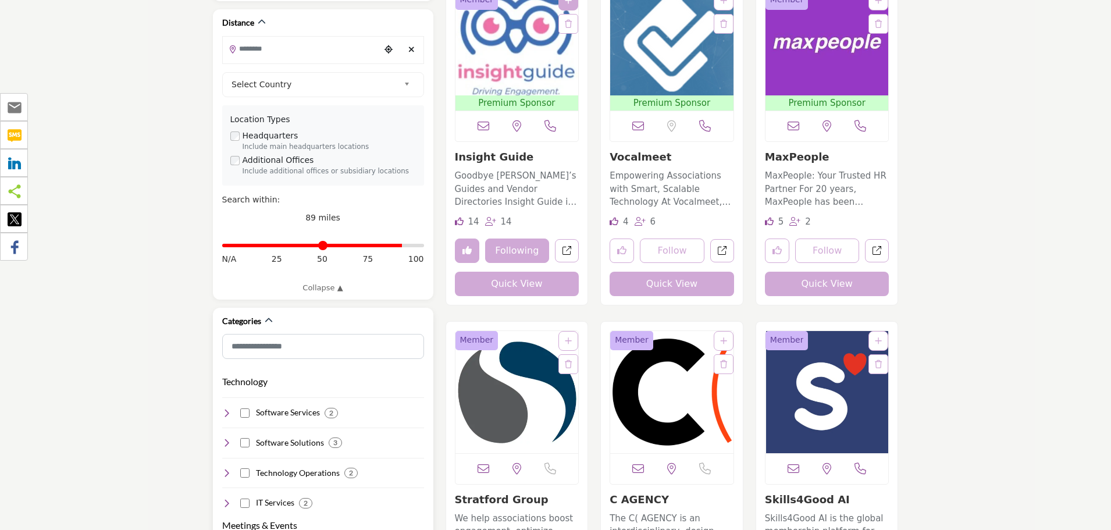
click at [227, 408] on icon at bounding box center [226, 412] width 9 height 9
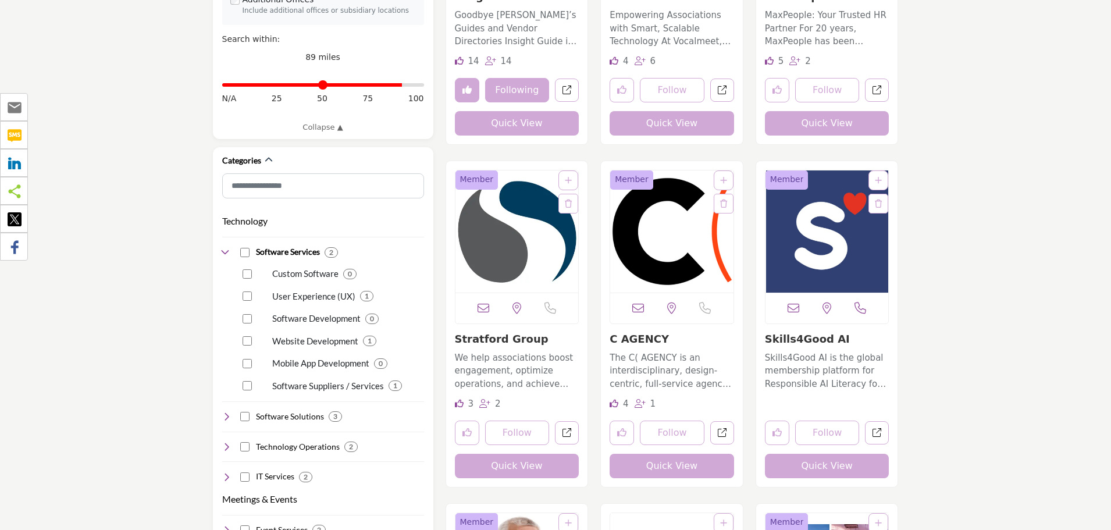
scroll to position [523, 0]
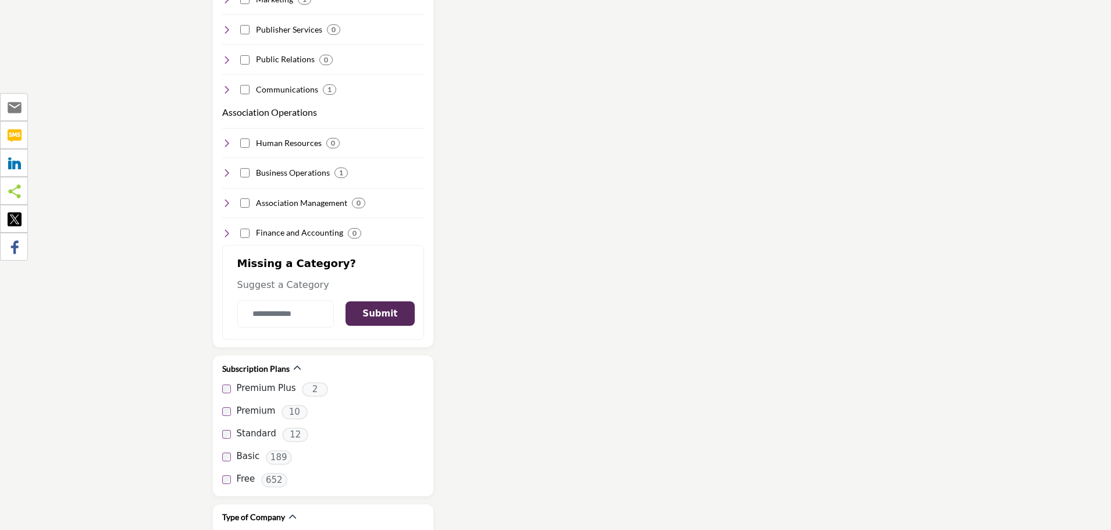
scroll to position [1396, 0]
drag, startPoint x: 319, startPoint y: 275, endPoint x: 229, endPoint y: 276, distance: 90.2
click at [229, 276] on div "Missing a Category? Suggest a Category Submit Thank you. We have received your …" at bounding box center [323, 291] width 202 height 95
click at [255, 302] on input "Category Name" at bounding box center [285, 313] width 97 height 27
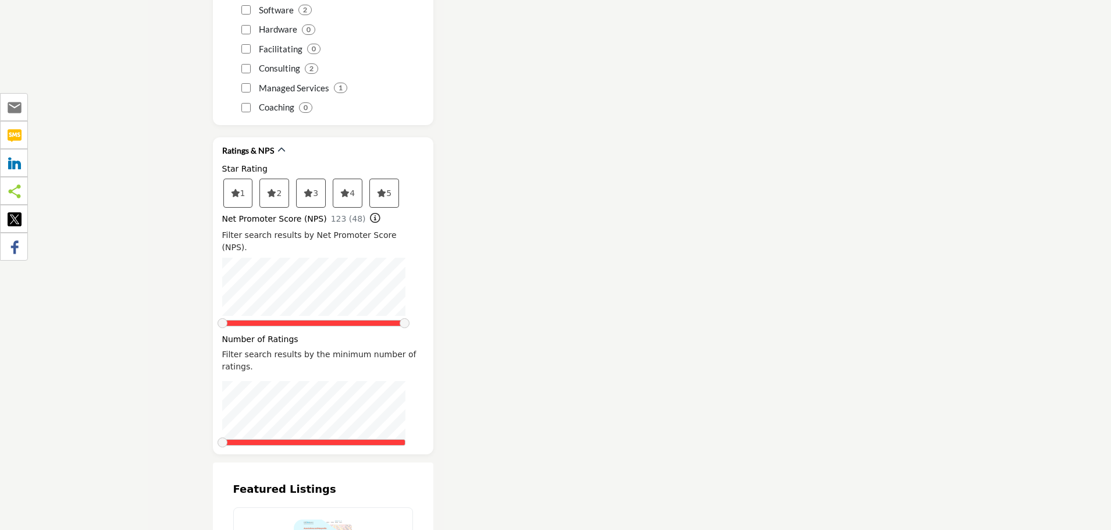
scroll to position [2094, 0]
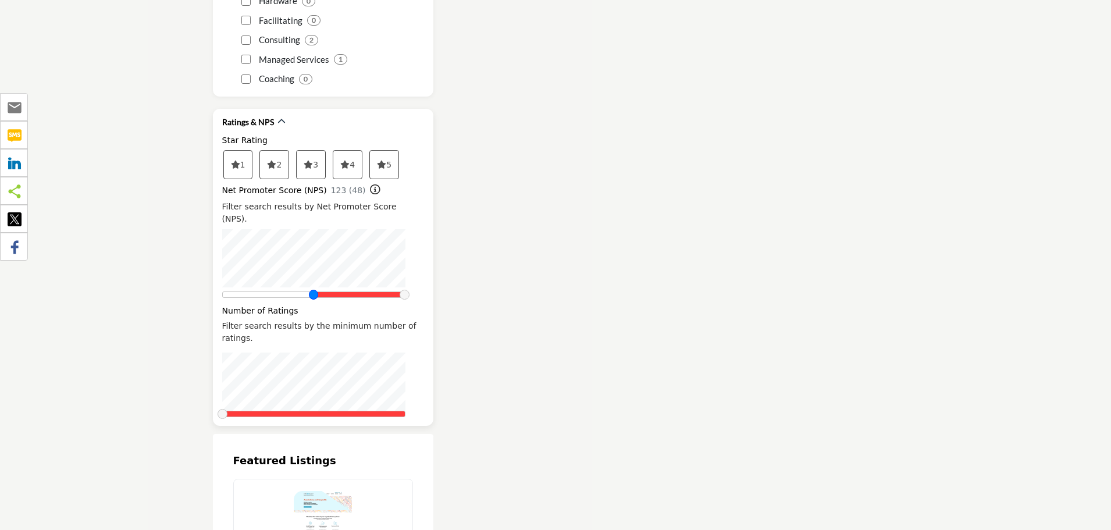
drag, startPoint x: 223, startPoint y: 269, endPoint x: 314, endPoint y: 268, distance: 91.3
click at [314, 290] on span at bounding box center [314, 295] width 10 height 10
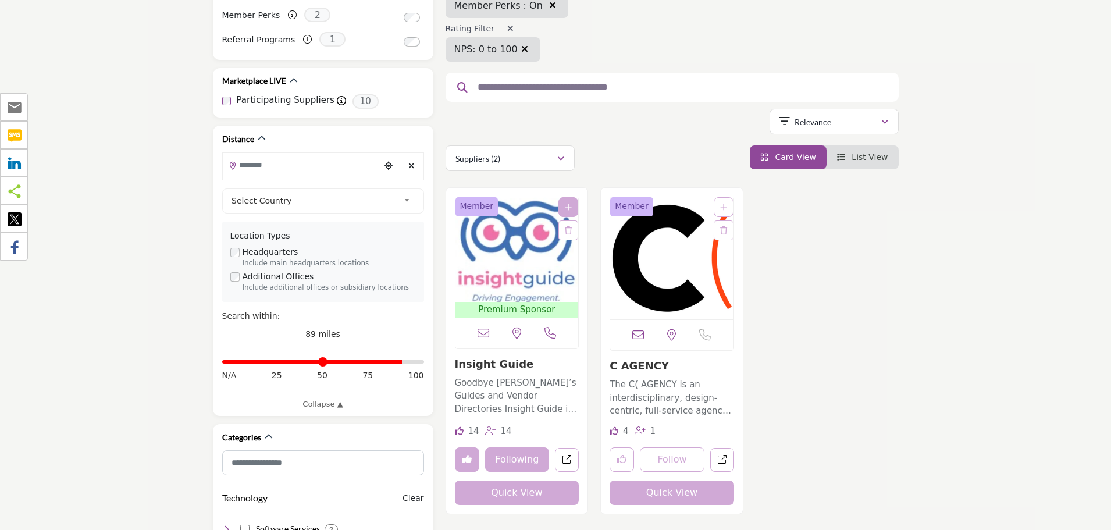
scroll to position [291, 0]
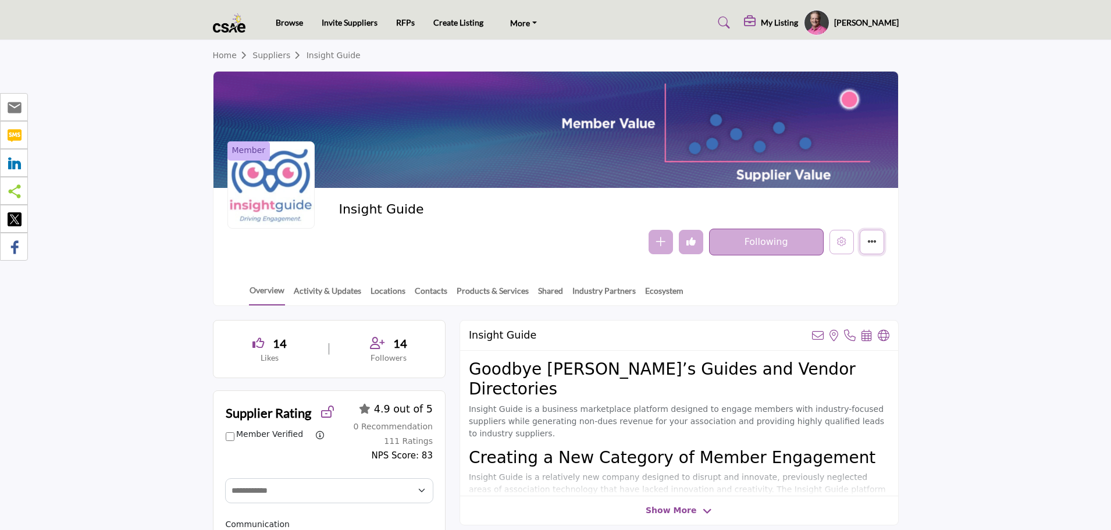
click at [872, 244] on icon "More details" at bounding box center [871, 241] width 9 height 9
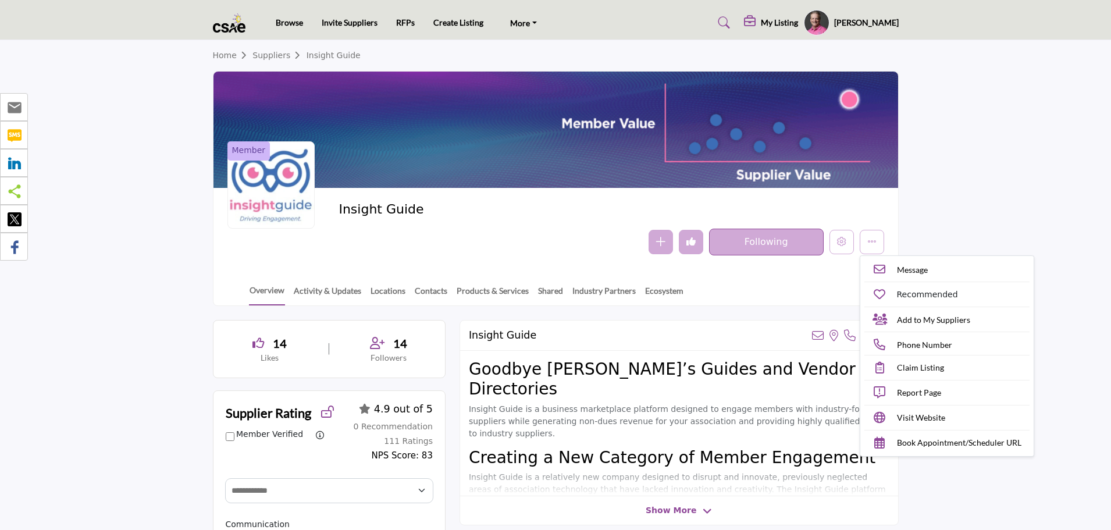
click at [778, 288] on div "Overview Activity & Updates Locations Contacts Products & Services Shared Indus…" at bounding box center [570, 287] width 655 height 36
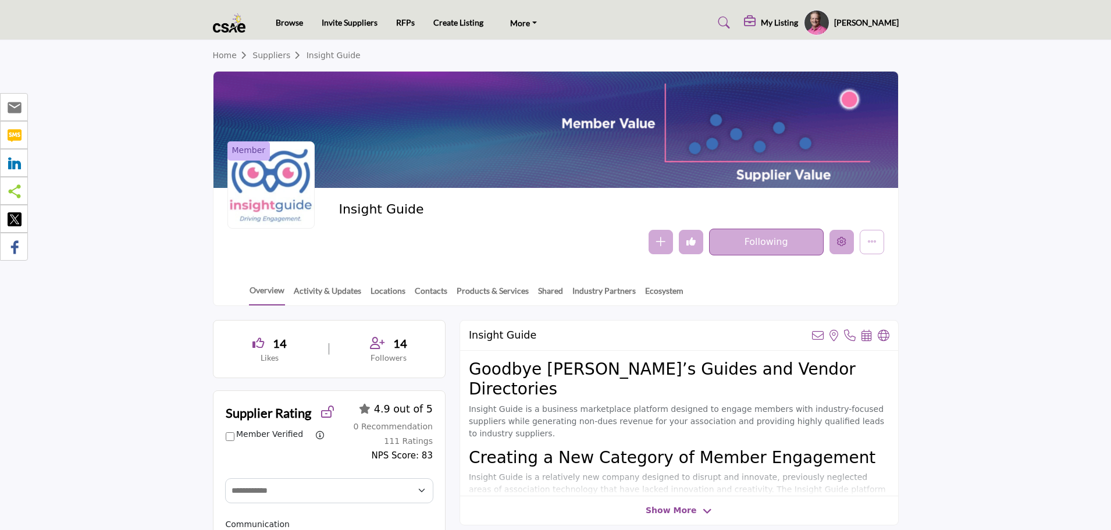
click at [841, 246] on icon "Edit company" at bounding box center [841, 241] width 9 height 9
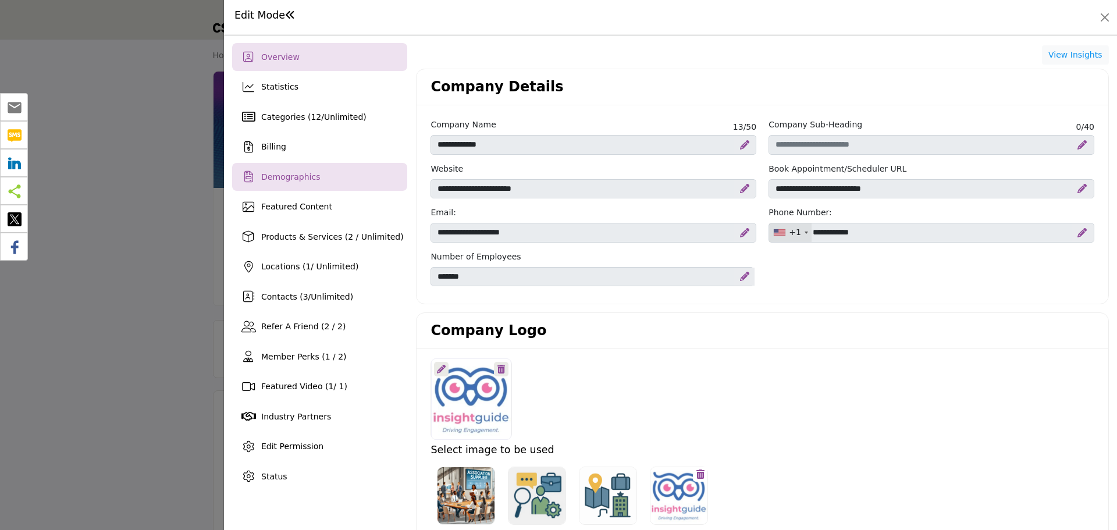
click at [333, 170] on div "Demographics" at bounding box center [319, 177] width 175 height 28
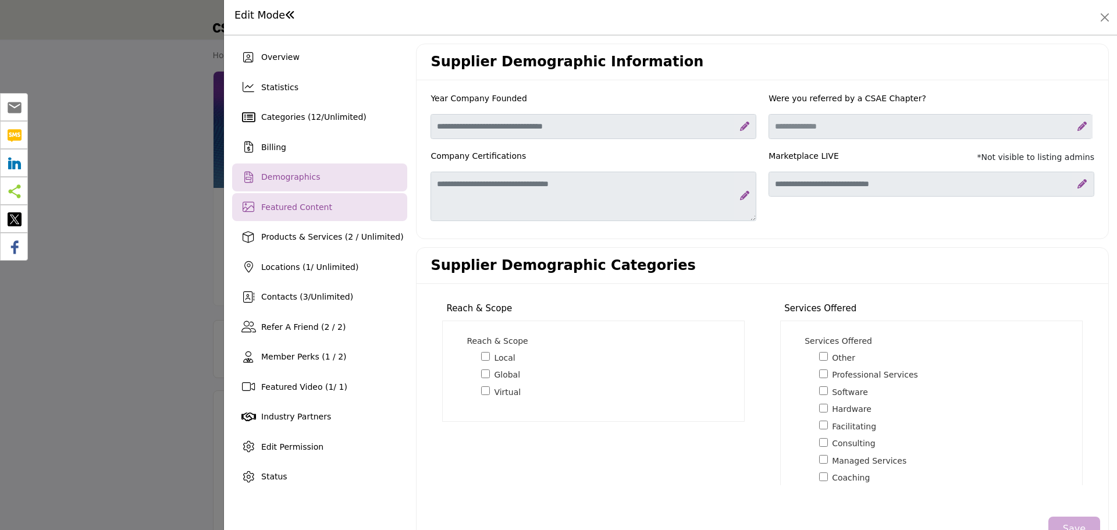
click at [368, 209] on div "Featured Content" at bounding box center [319, 207] width 175 height 28
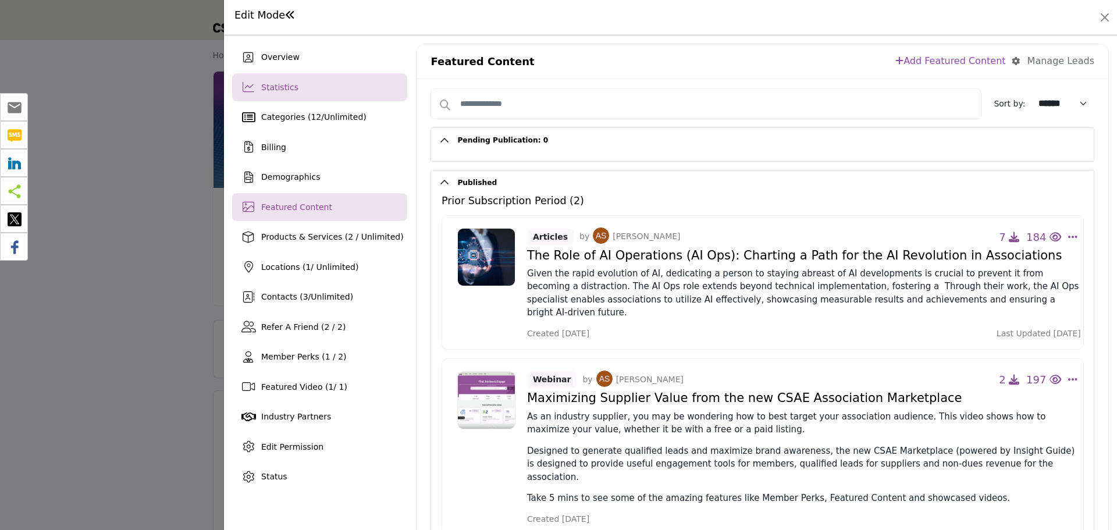
click at [315, 84] on div "Statistics" at bounding box center [319, 87] width 175 height 28
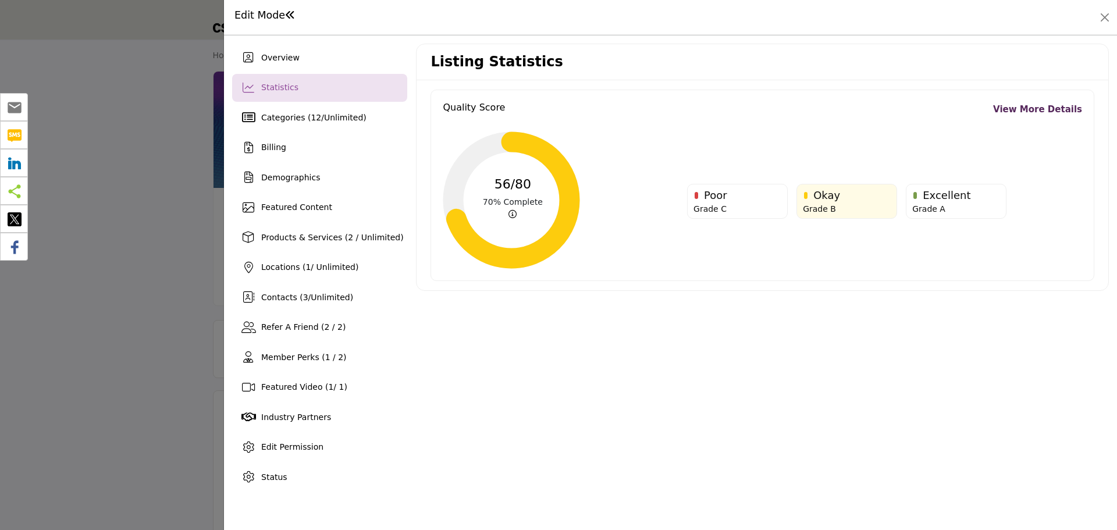
click at [1031, 108] on link "View More Details" at bounding box center [1037, 109] width 89 height 13
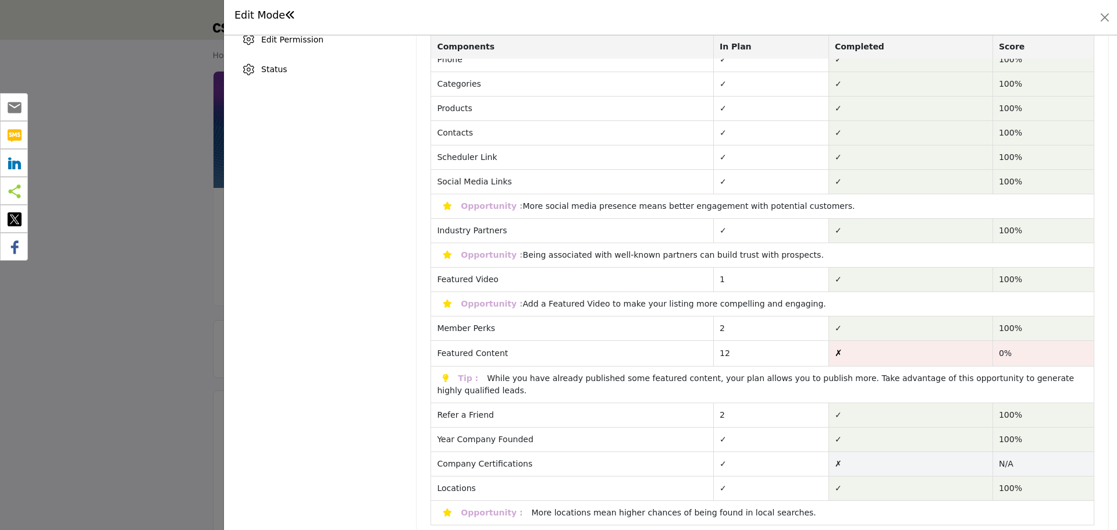
scroll to position [416, 0]
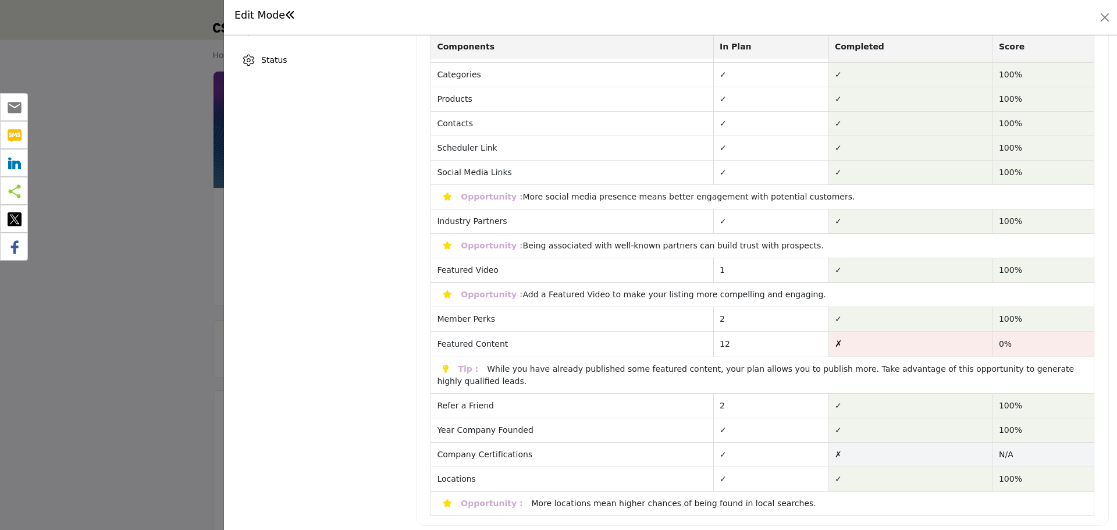
drag, startPoint x: 513, startPoint y: 246, endPoint x: 790, endPoint y: 247, distance: 276.9
click at [790, 247] on td "Opportunity : Being associated with well-known partners can build trust with pr…" at bounding box center [762, 246] width 663 height 24
click at [789, 248] on td "Opportunity : Being associated with well-known partners can build trust with pr…" at bounding box center [762, 246] width 663 height 24
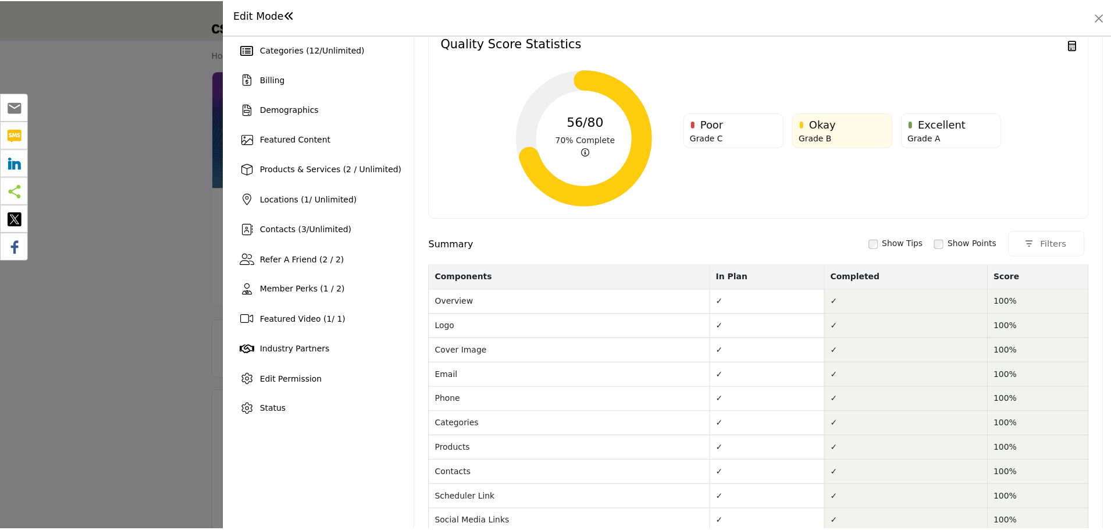
scroll to position [0, 0]
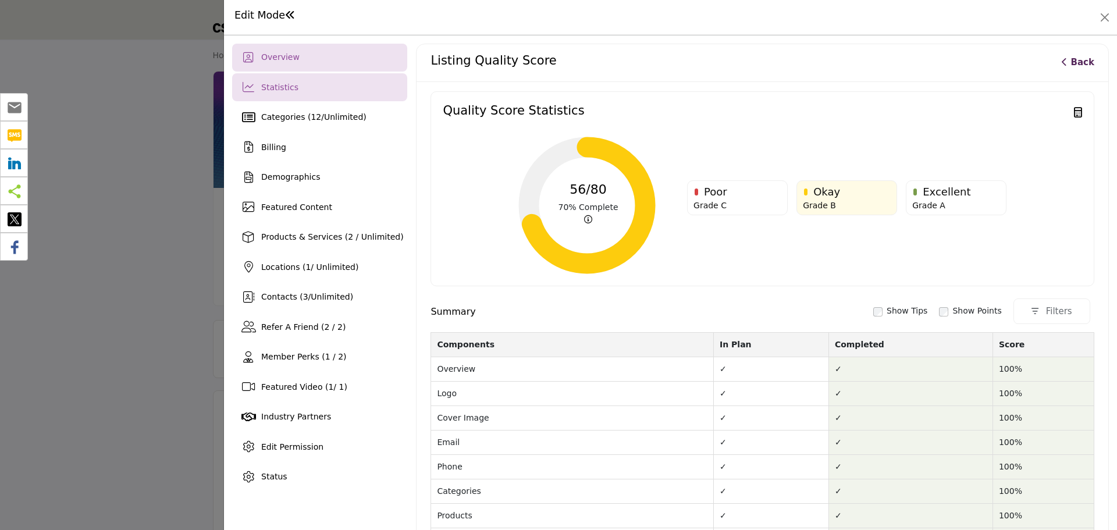
click at [345, 61] on div "Overview" at bounding box center [319, 58] width 175 height 28
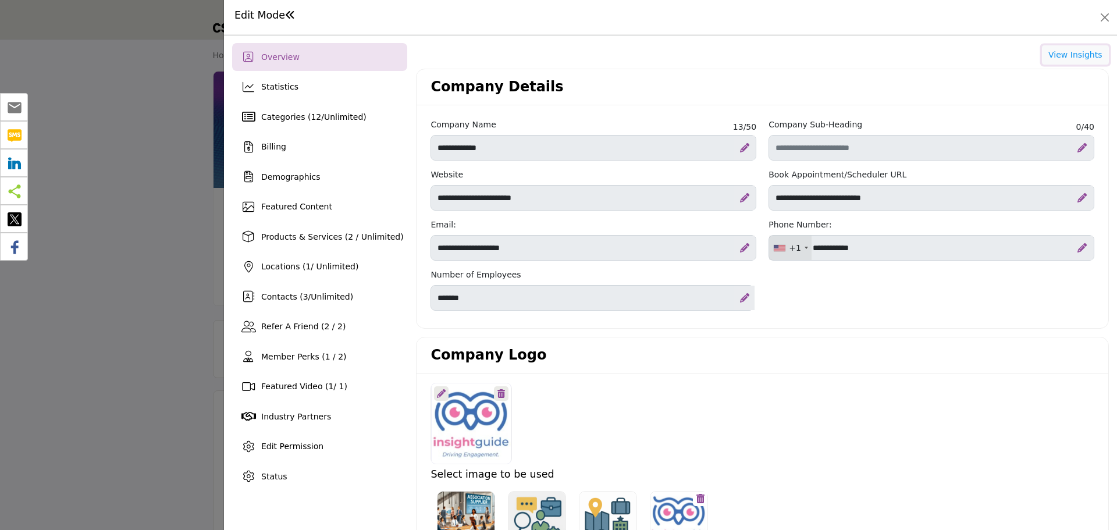
click at [1062, 54] on button "View Insights" at bounding box center [1075, 55] width 67 height 20
click at [1105, 20] on button "Close" at bounding box center [1104, 17] width 16 height 16
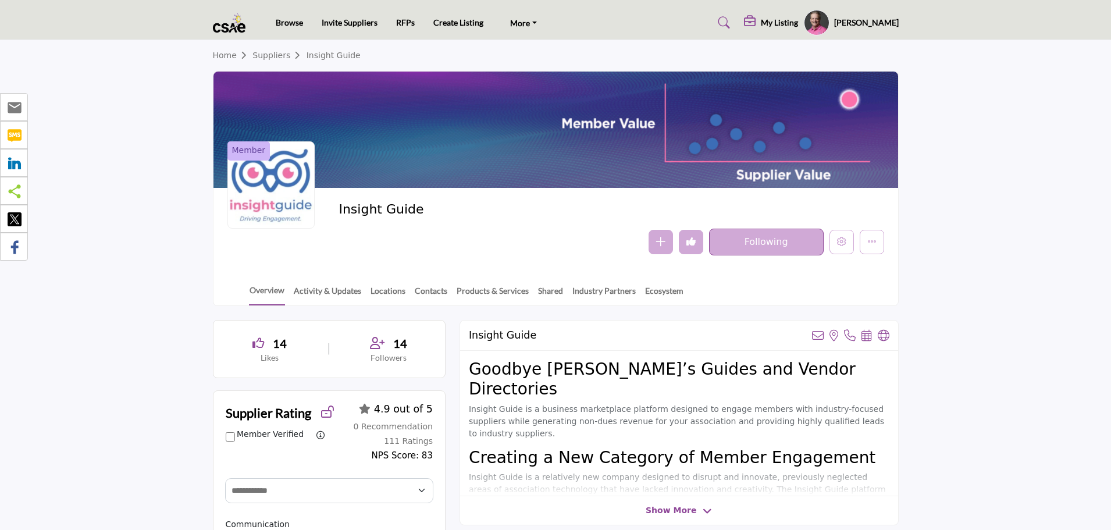
click at [798, 24] on h5 "My Listing" at bounding box center [779, 22] width 37 height 10
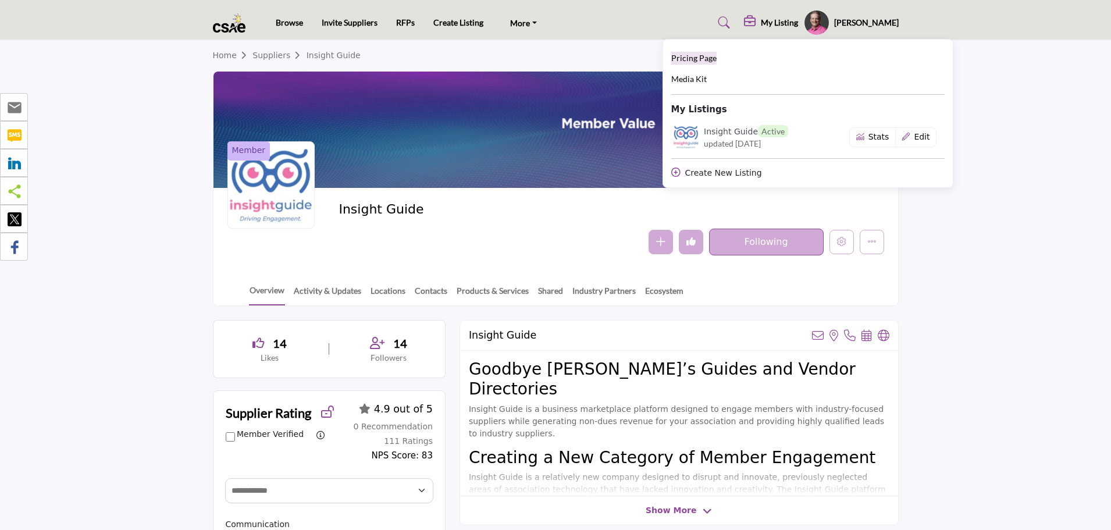
click at [717, 64] on link "Pricing Page" at bounding box center [693, 58] width 45 height 13
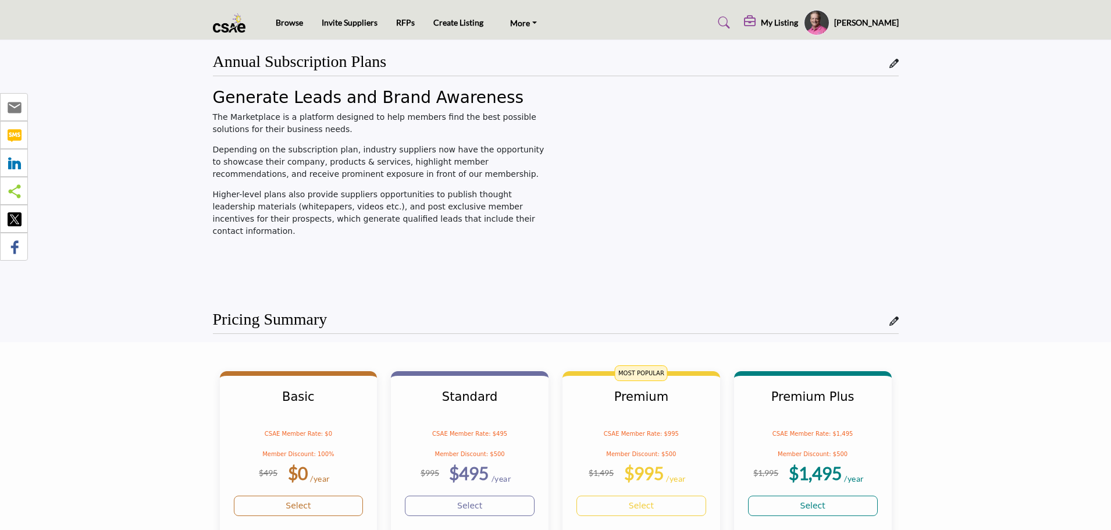
click at [236, 31] on img at bounding box center [232, 22] width 39 height 19
